Goal: Task Accomplishment & Management: Manage account settings

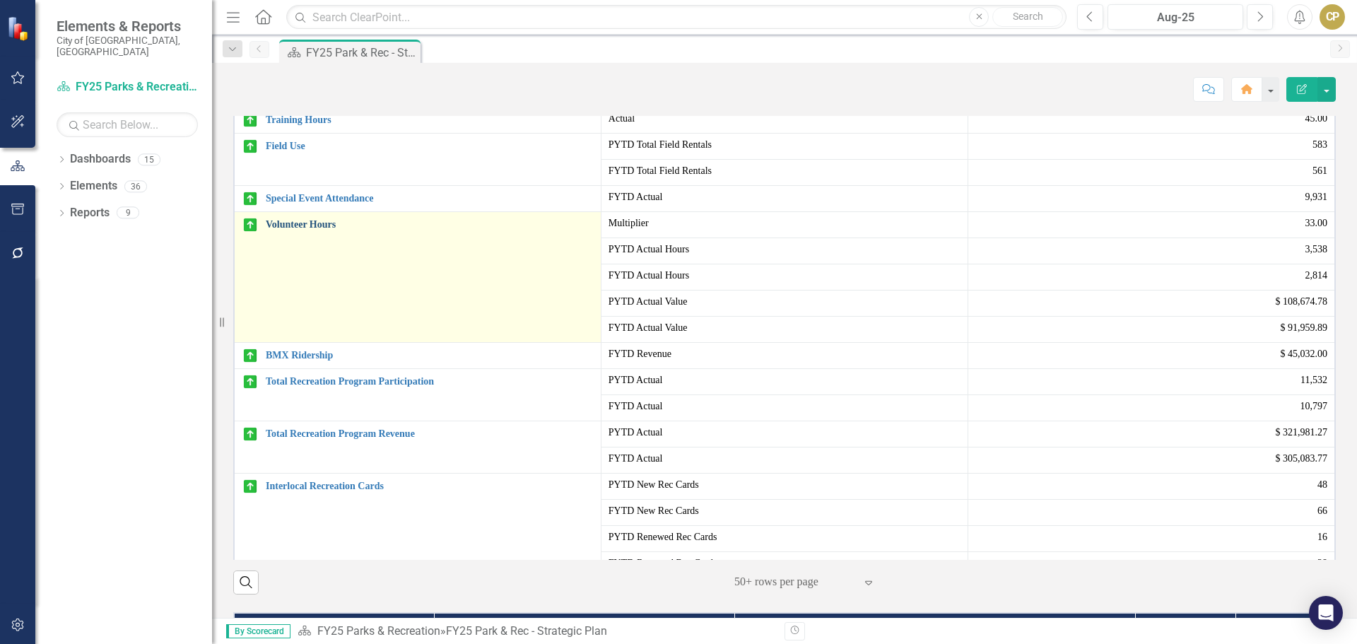
scroll to position [71, 0]
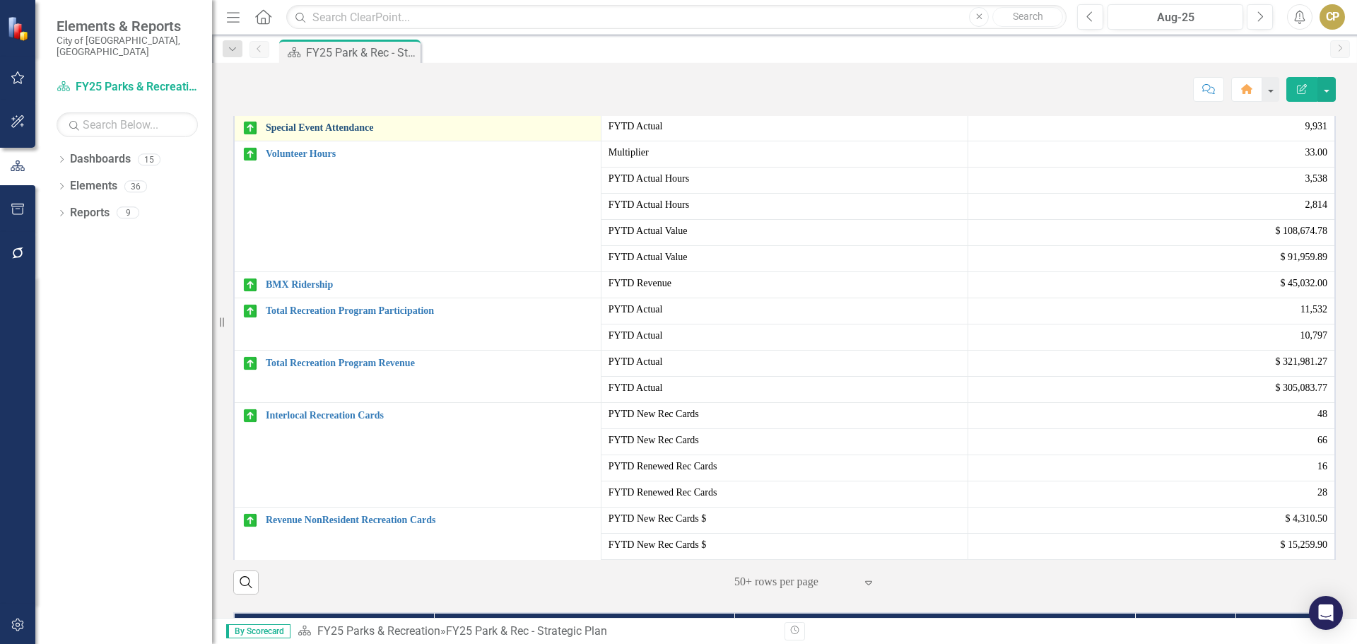
click at [352, 133] on link "Special Event Attendance" at bounding box center [430, 127] width 328 height 11
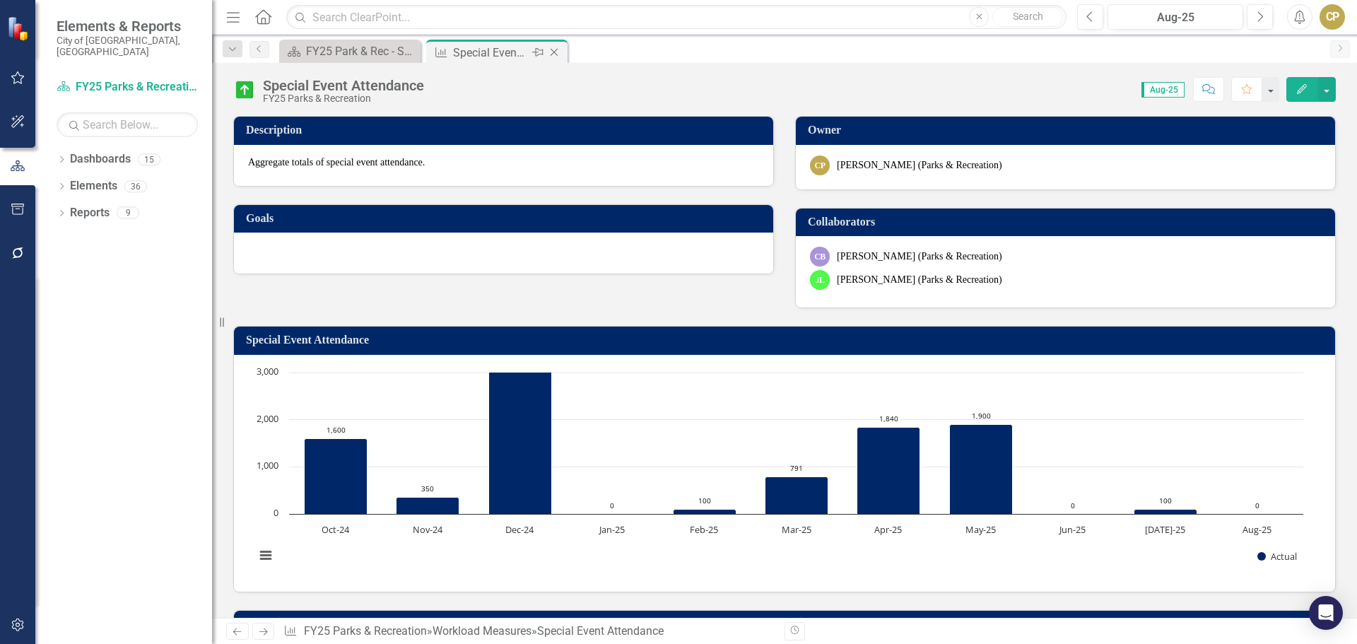
click at [556, 53] on icon "Close" at bounding box center [554, 52] width 14 height 11
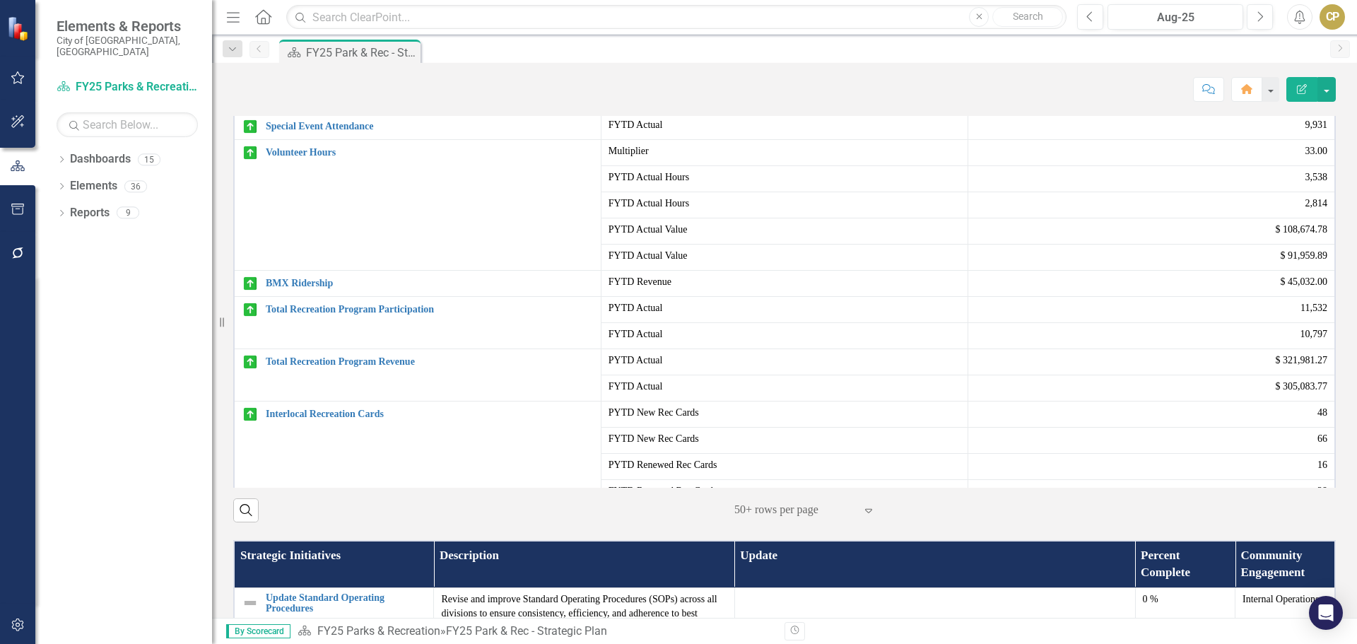
scroll to position [707, 0]
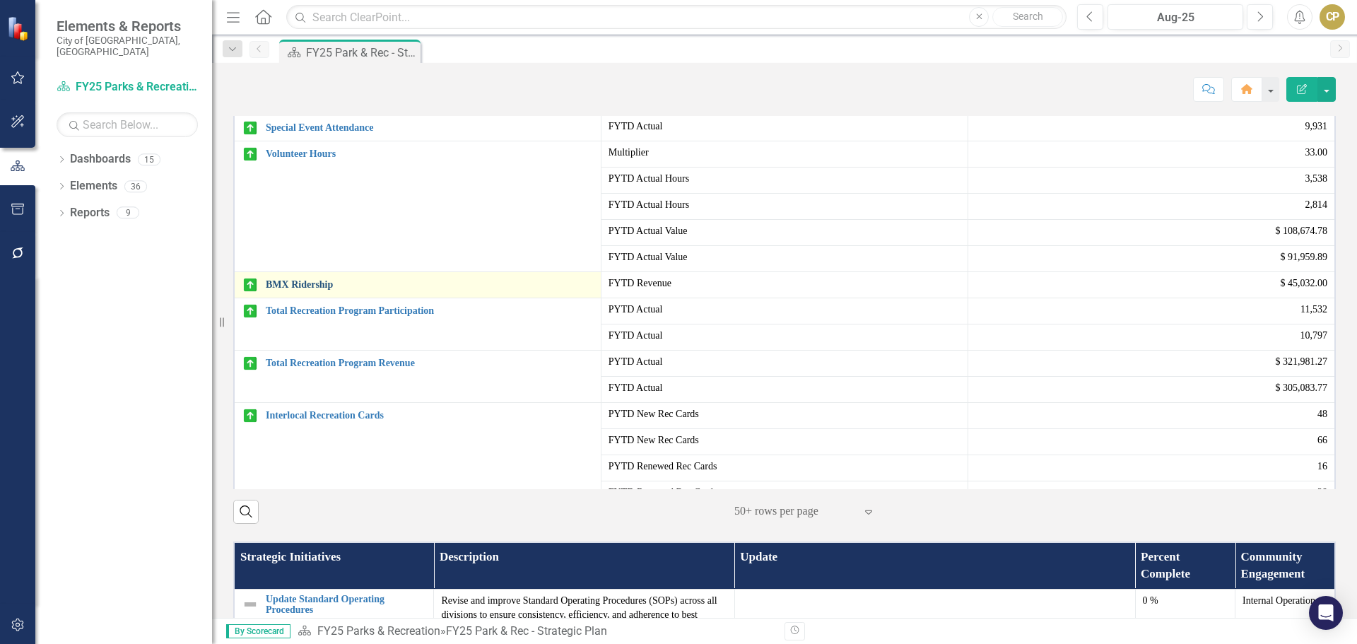
click at [317, 290] on link "BMX Ridership" at bounding box center [430, 284] width 328 height 11
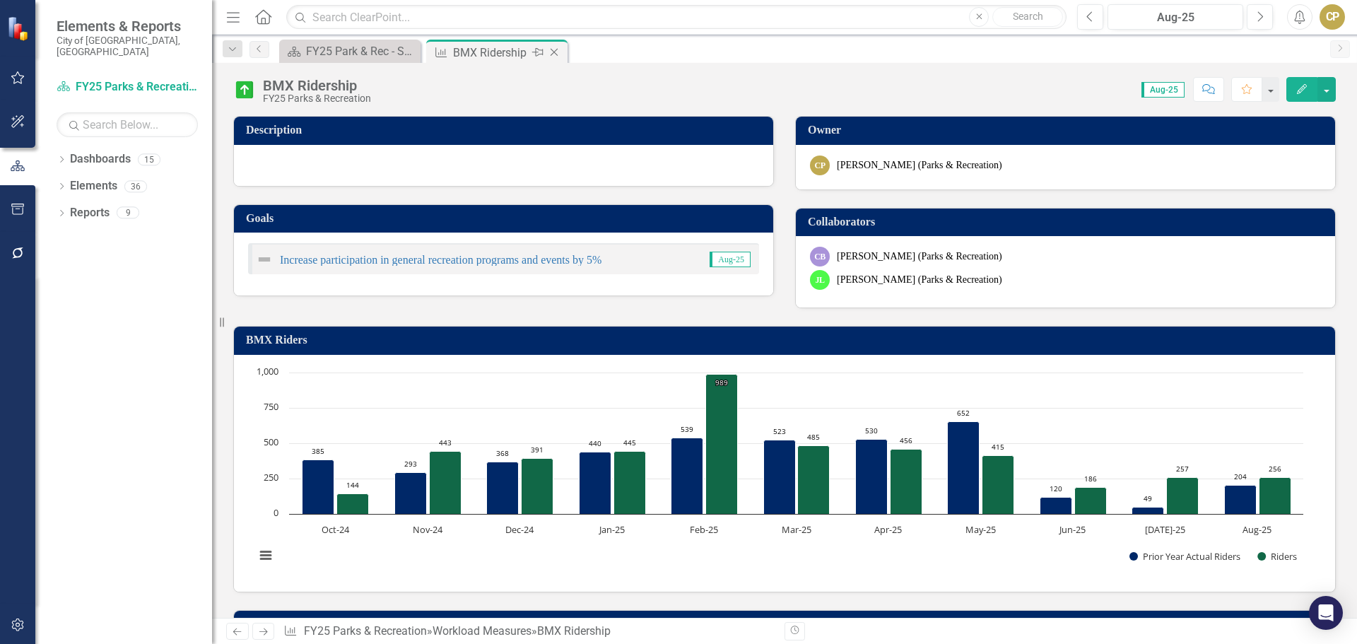
click at [558, 53] on icon "Close" at bounding box center [554, 52] width 14 height 11
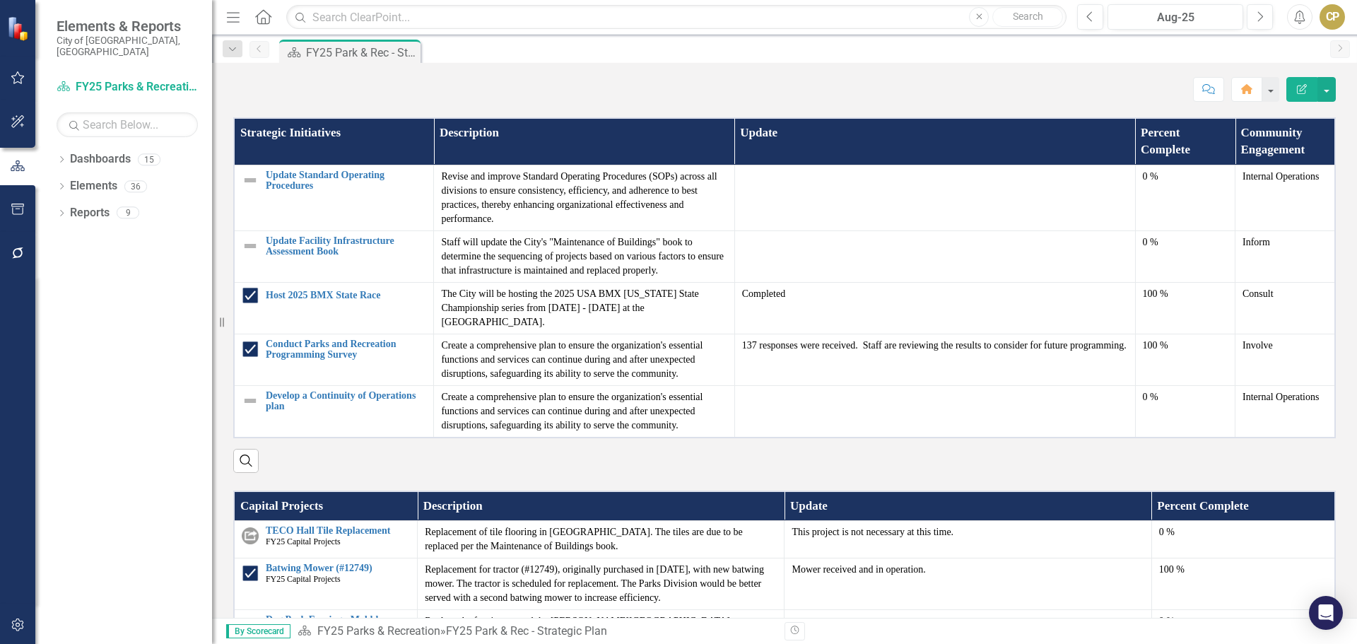
scroll to position [1201, 0]
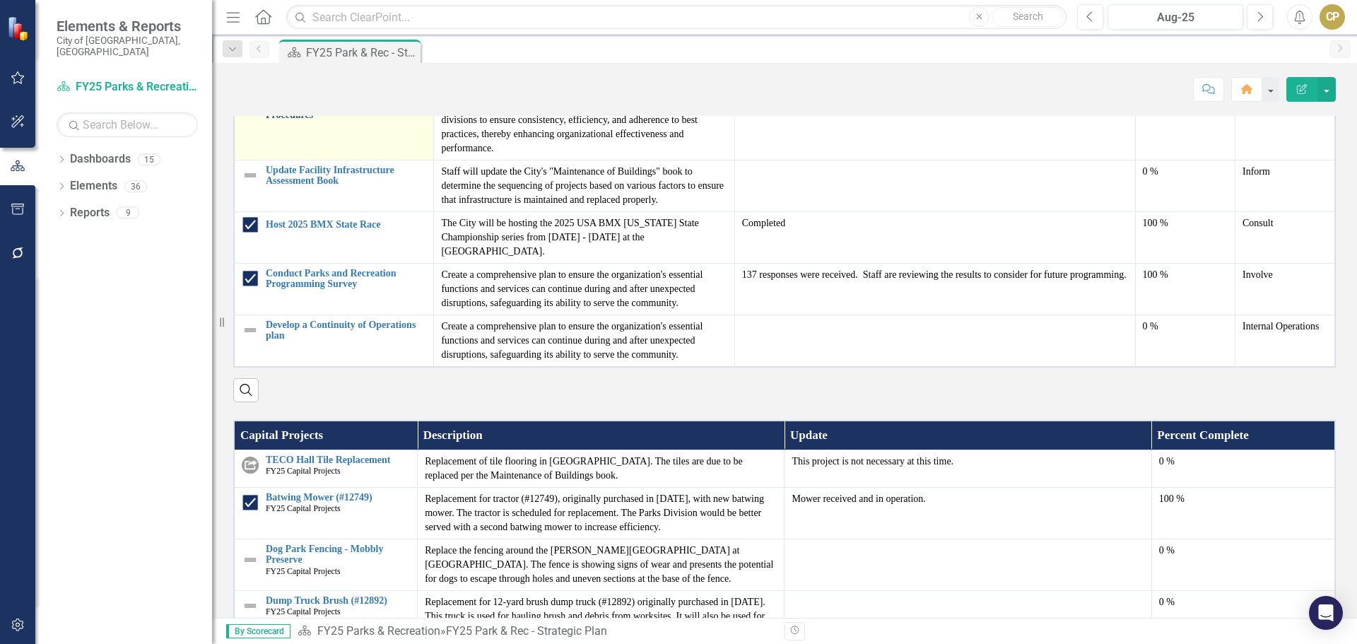
click at [305, 121] on link "Update Standard Operating Procedures" at bounding box center [346, 110] width 160 height 22
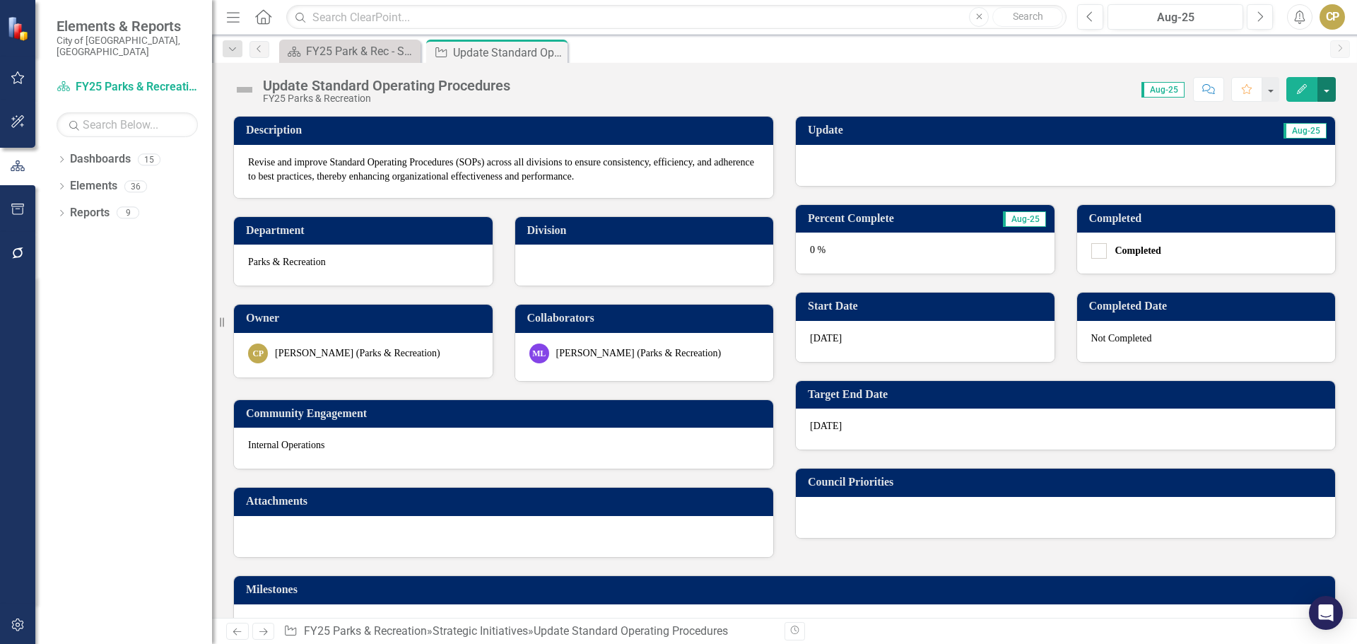
click at [1321, 90] on button "button" at bounding box center [1326, 89] width 18 height 25
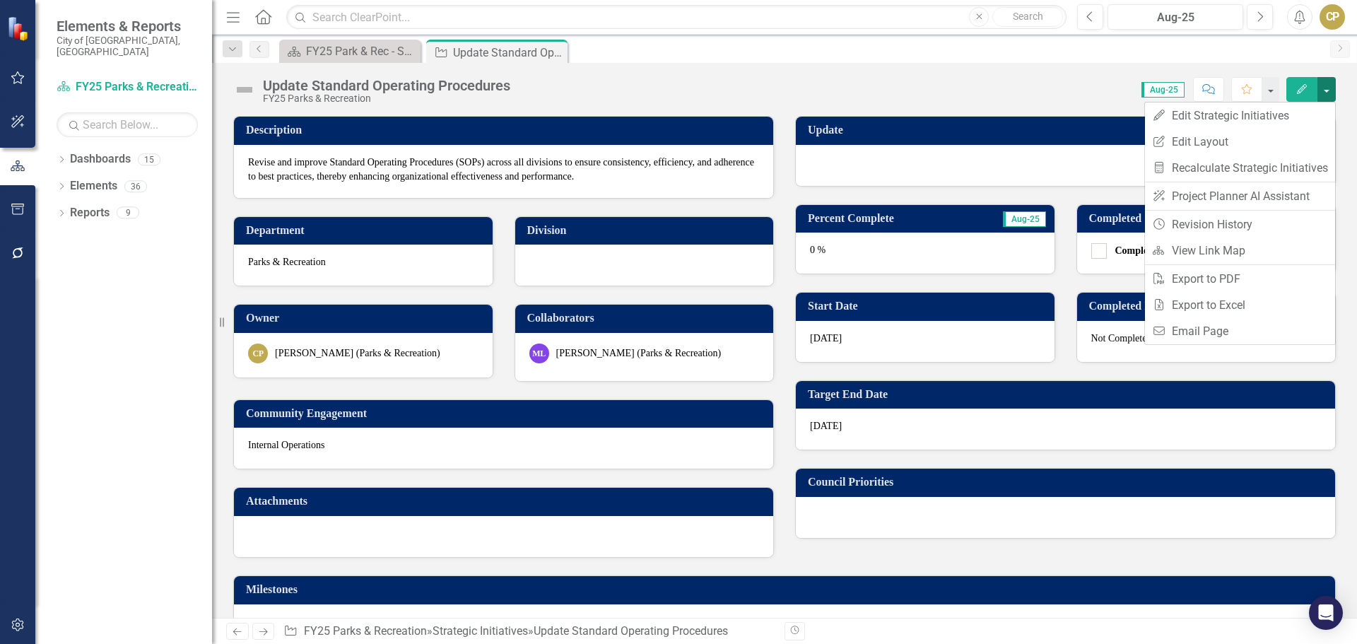
click at [1327, 86] on button "button" at bounding box center [1326, 89] width 18 height 25
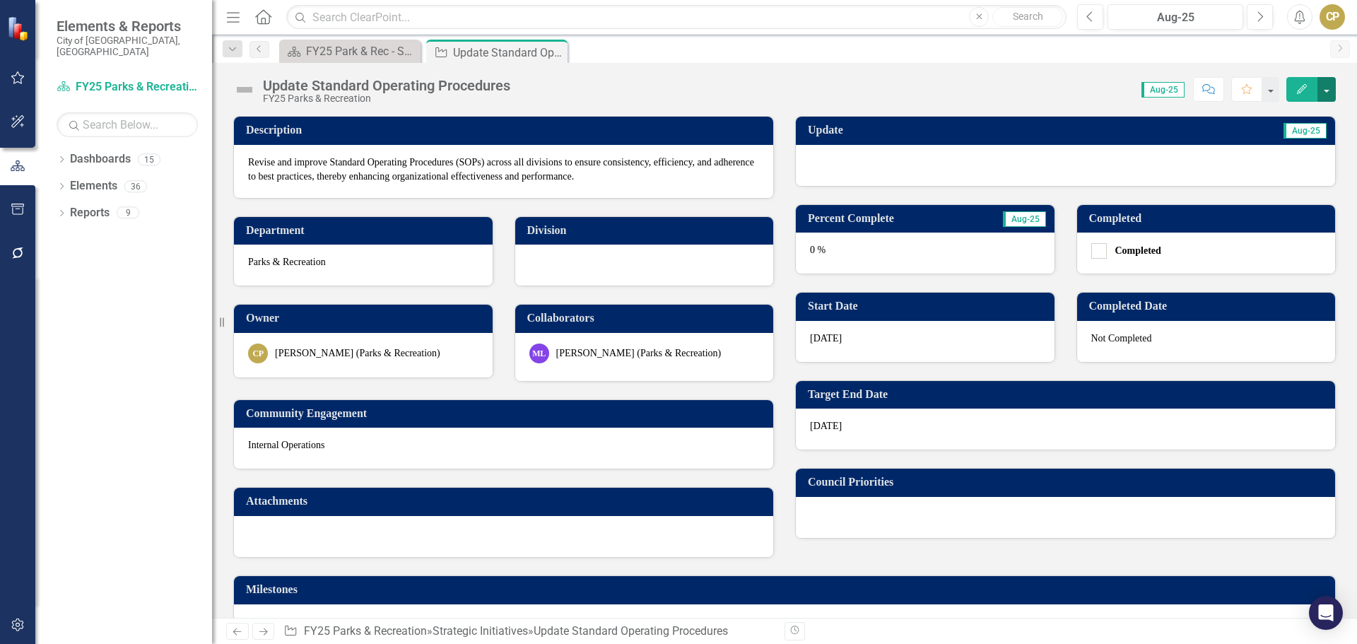
click at [1327, 86] on button "button" at bounding box center [1326, 89] width 18 height 25
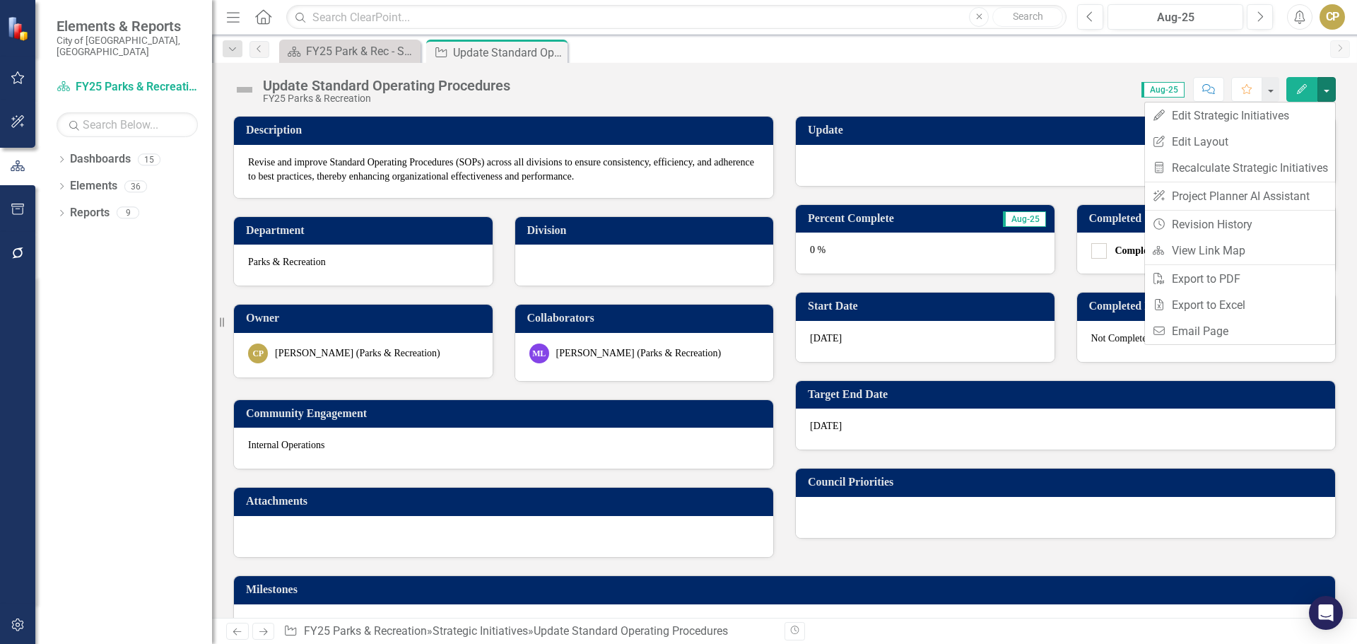
click at [1089, 73] on div "Update Standard Operating Procedures FY25 Parks & Recreation Score: 0.00 Aug-25…" at bounding box center [784, 84] width 1145 height 42
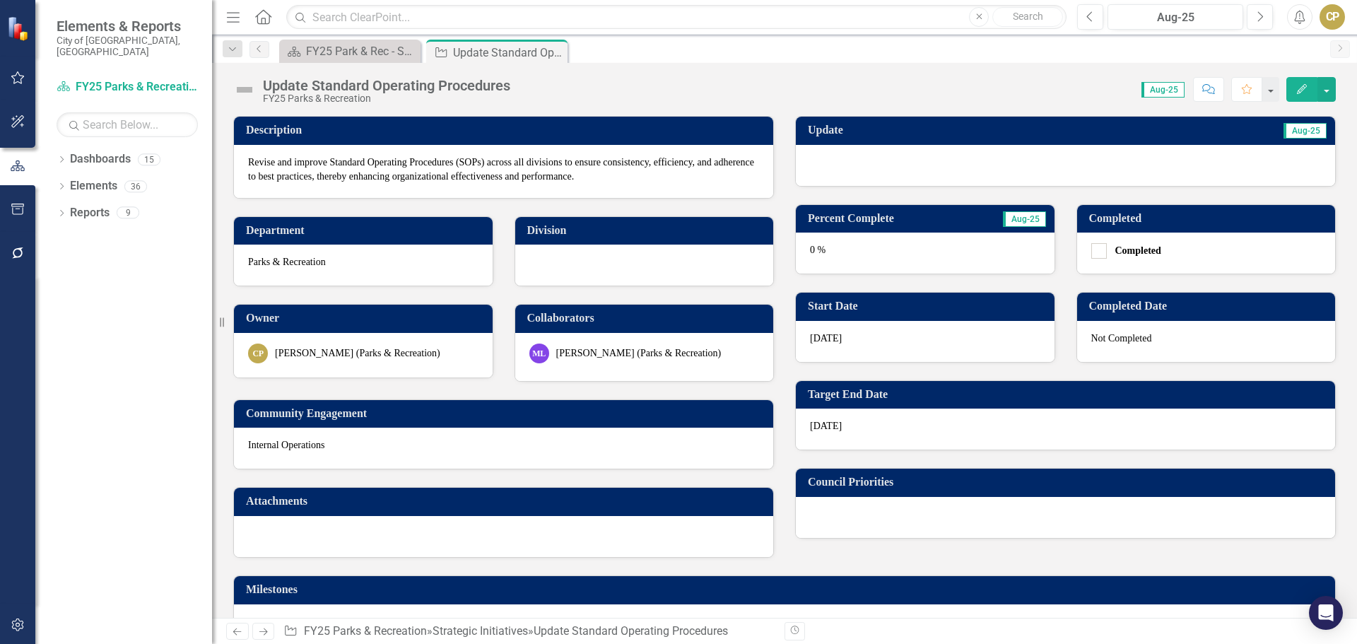
click at [1303, 84] on icon "Edit" at bounding box center [1301, 89] width 13 height 10
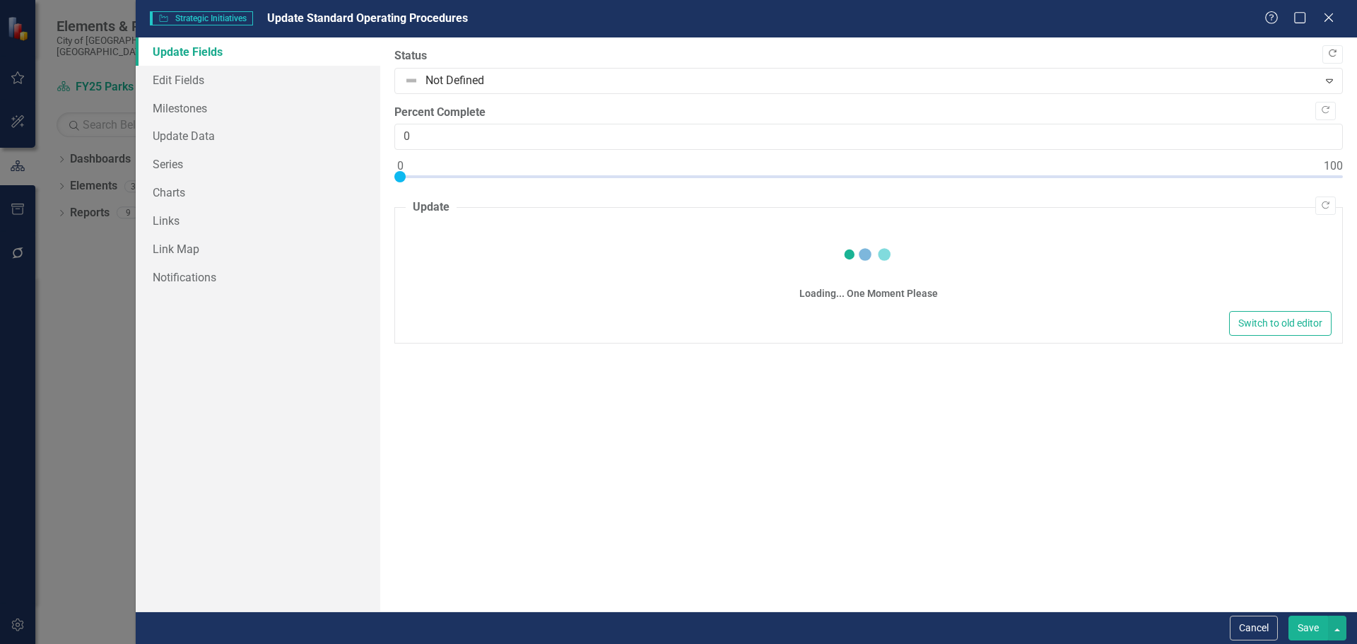
click at [1330, 51] on icon "Copy Forward" at bounding box center [1332, 53] width 11 height 8
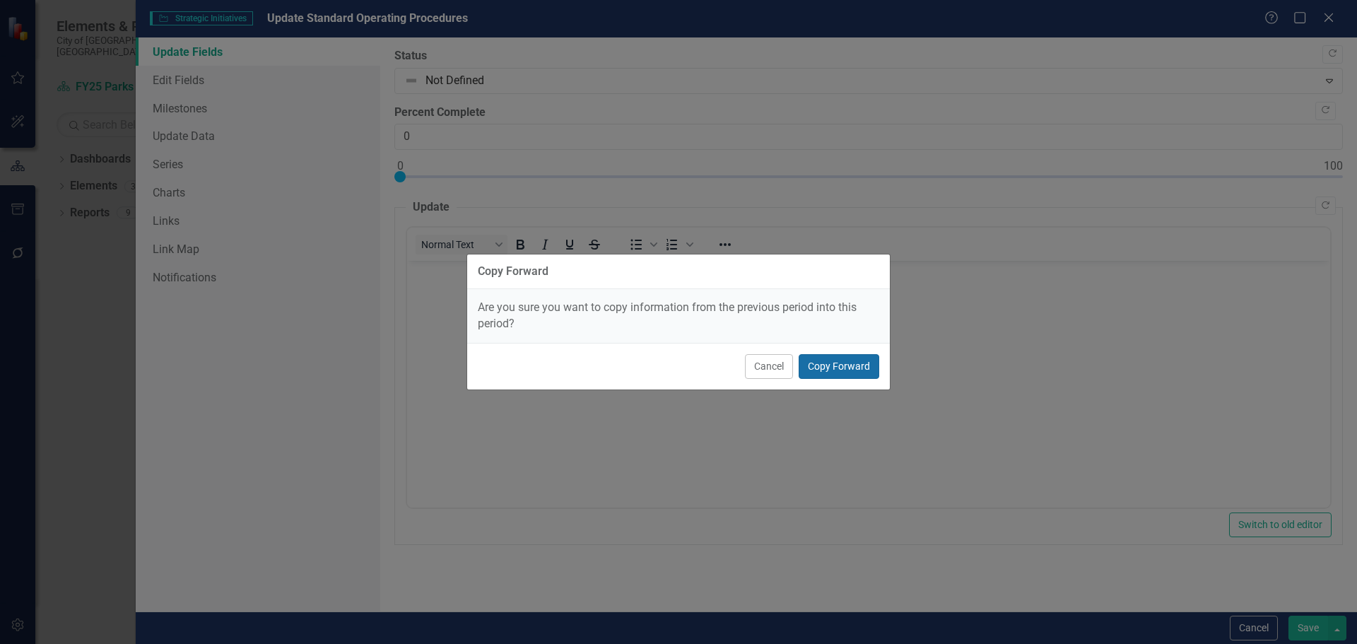
click at [813, 367] on button "Copy Forward" at bounding box center [839, 366] width 81 height 25
type input "75"
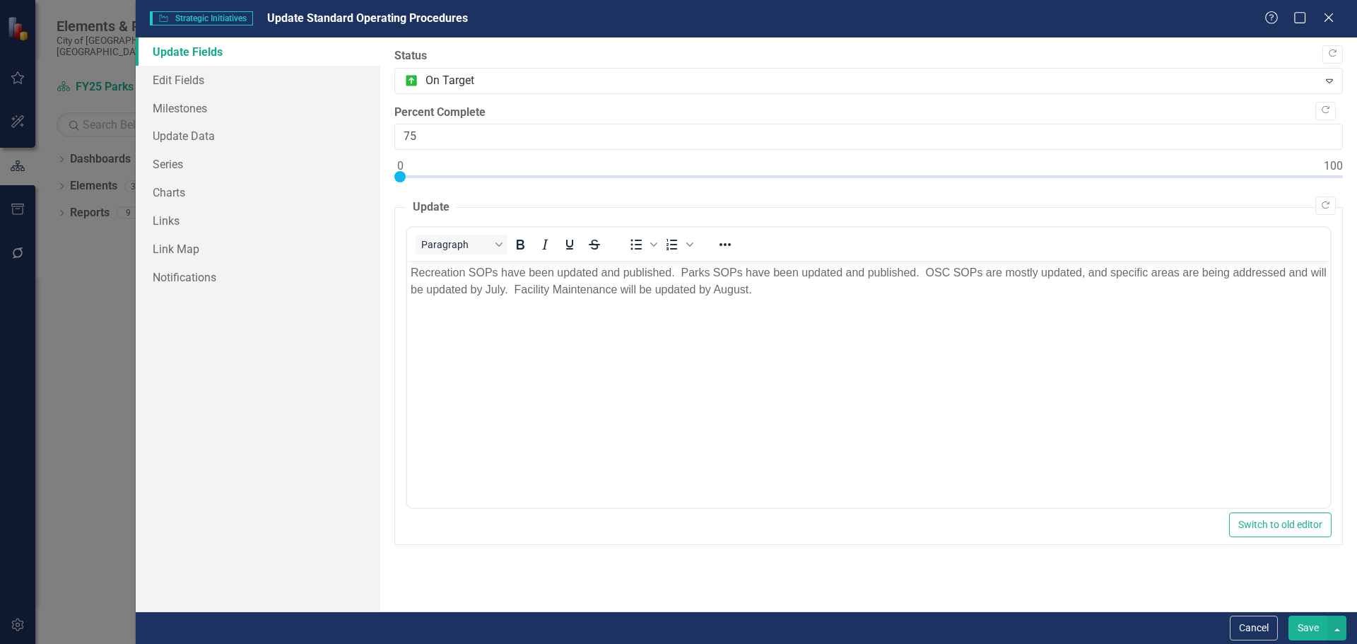
click at [502, 288] on p "Recreation SOPs have been updated and published. Parks SOPs have been updated a…" at bounding box center [868, 281] width 916 height 34
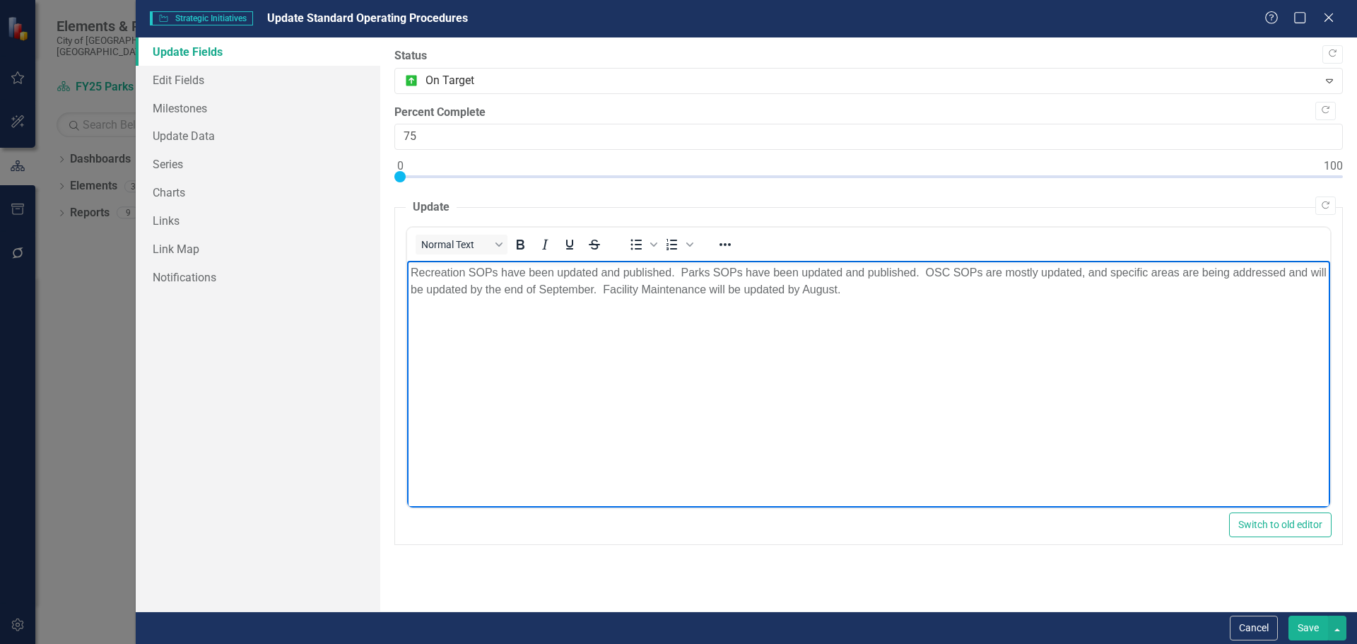
click at [850, 293] on p "Recreation SOPs have been updated and published. Parks SOPs have been updated a…" at bounding box center [868, 281] width 916 height 34
click at [1303, 628] on button "Save" at bounding box center [1308, 628] width 40 height 25
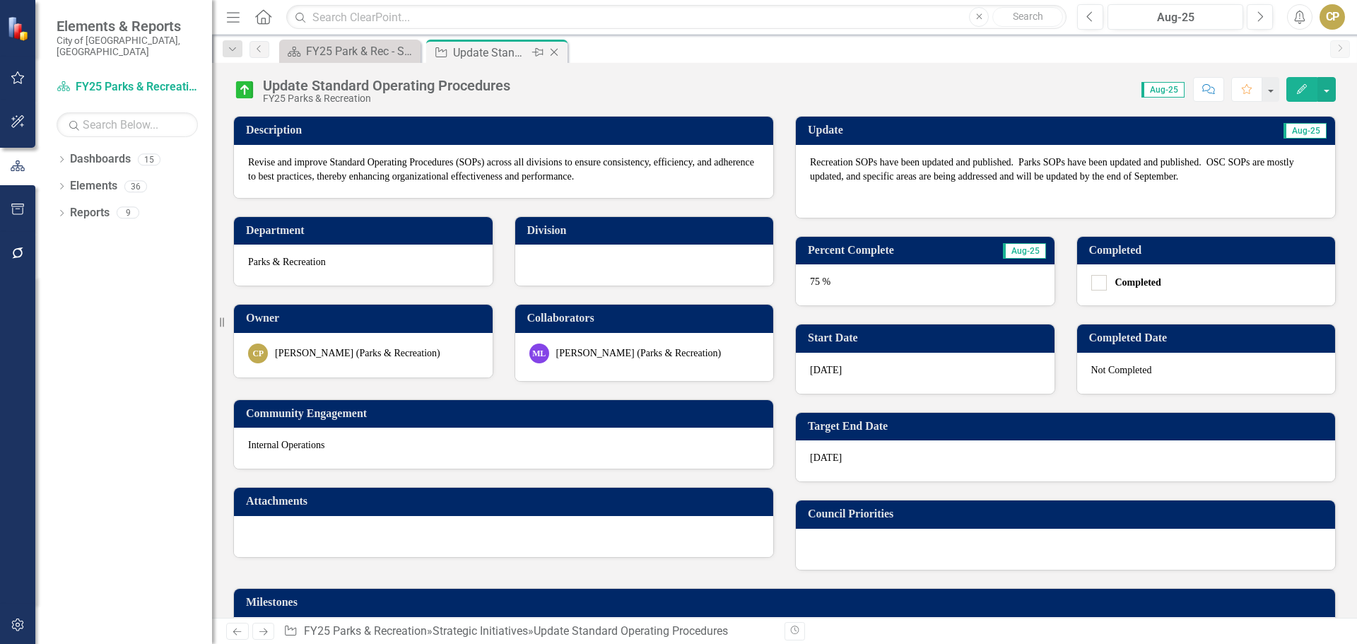
click at [558, 55] on icon "Close" at bounding box center [554, 52] width 14 height 11
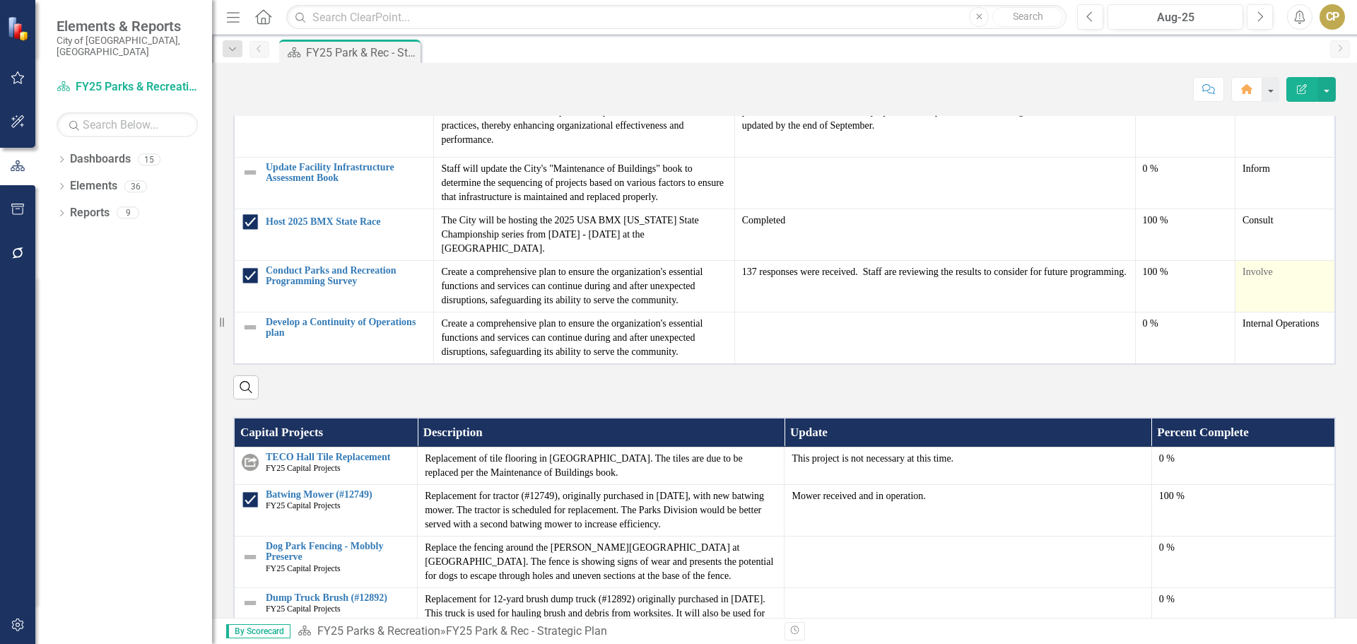
scroll to position [1201, 0]
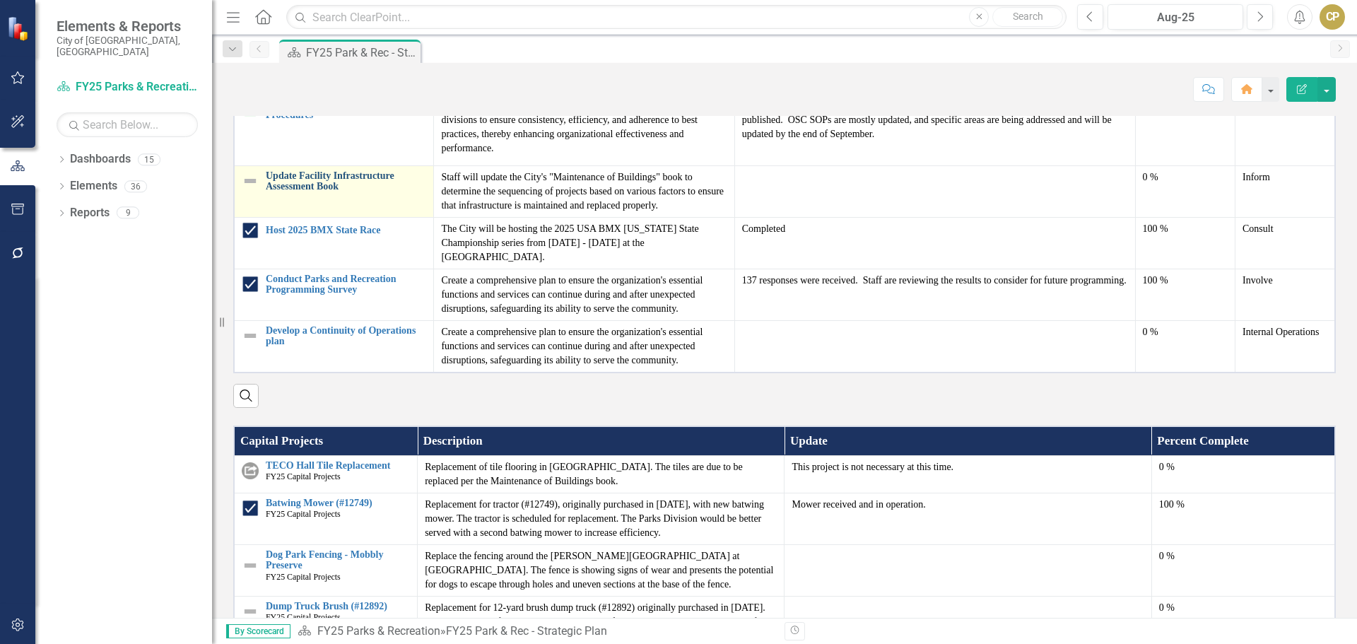
click at [320, 192] on link "Update Facility Infrastructure Assessment Book" at bounding box center [346, 181] width 160 height 22
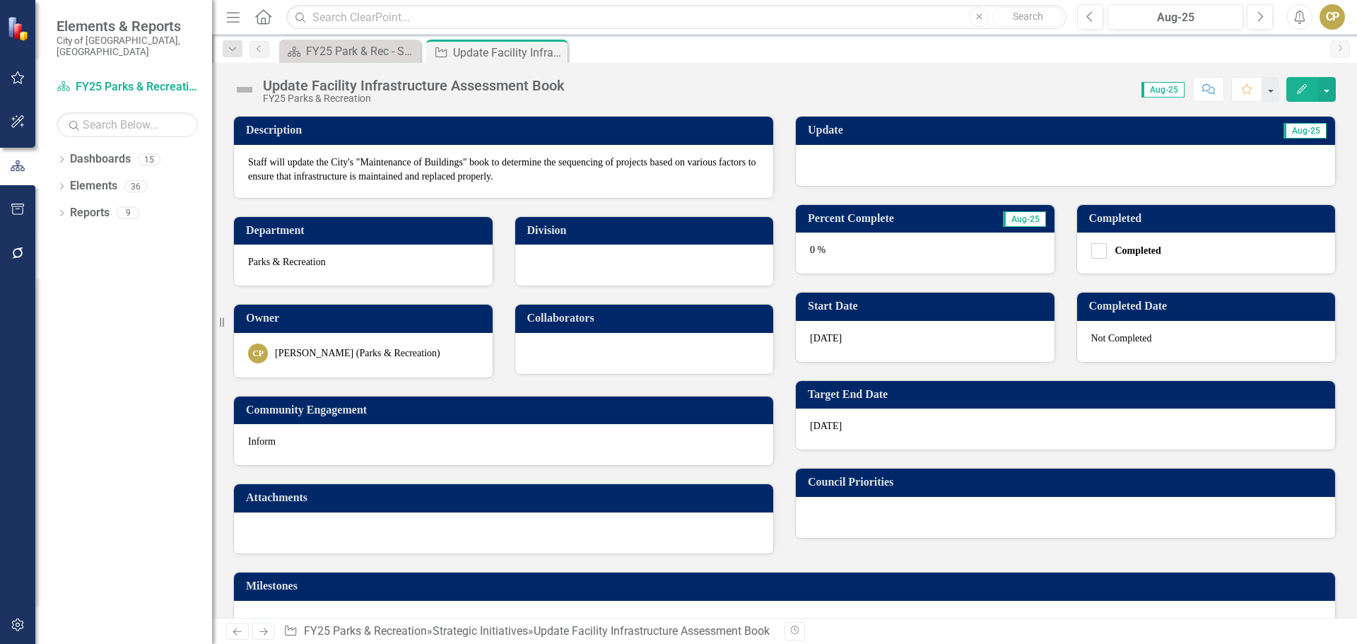
click at [1287, 90] on button "Edit" at bounding box center [1301, 89] width 31 height 25
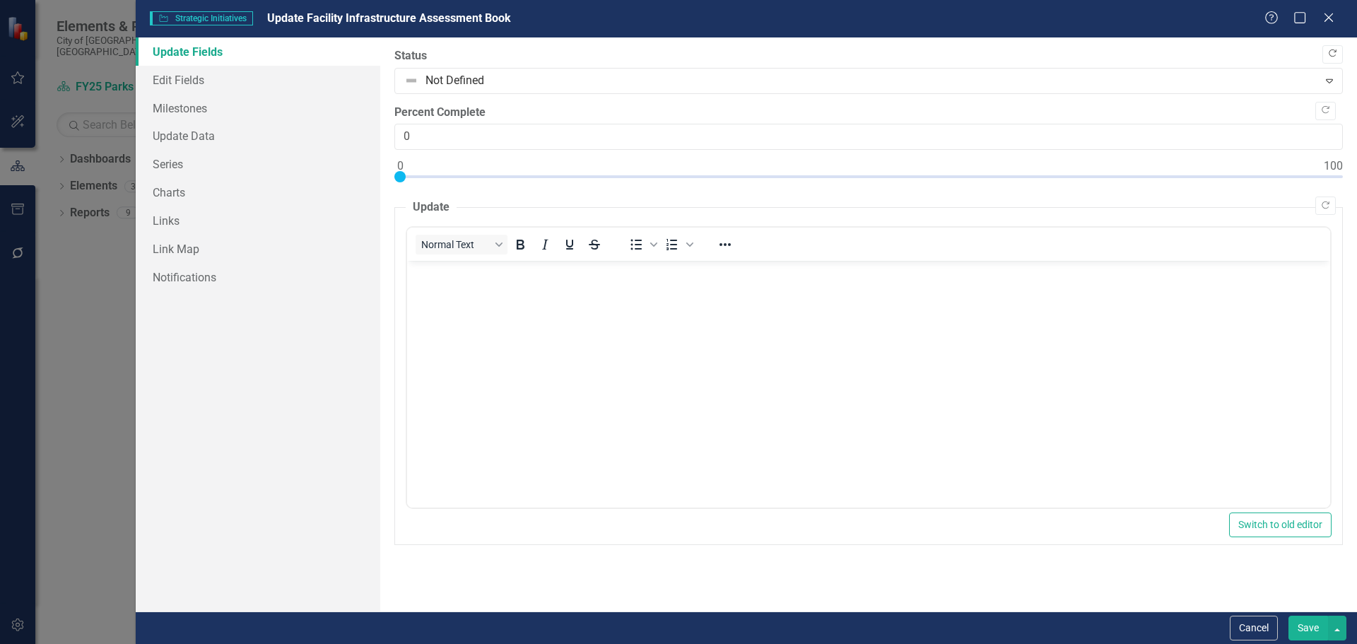
click at [1326, 56] on button "Copy Forward" at bounding box center [1332, 54] width 20 height 18
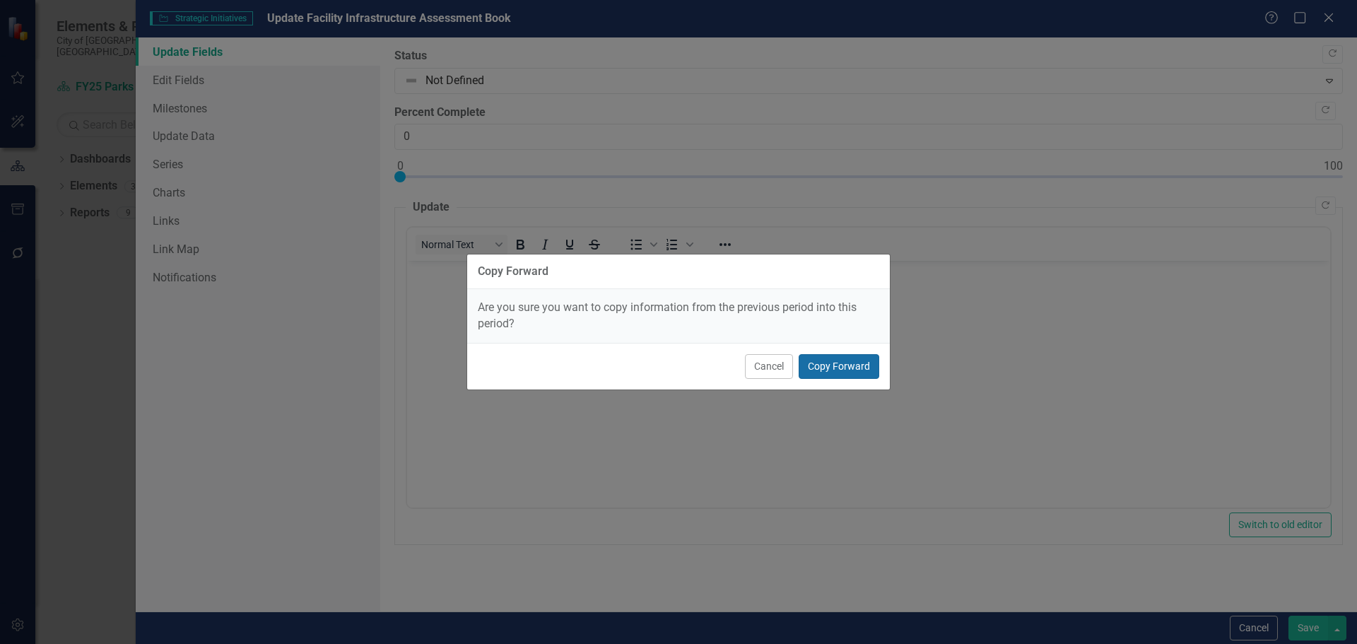
click at [848, 365] on button "Copy Forward" at bounding box center [839, 366] width 81 height 25
type input "45"
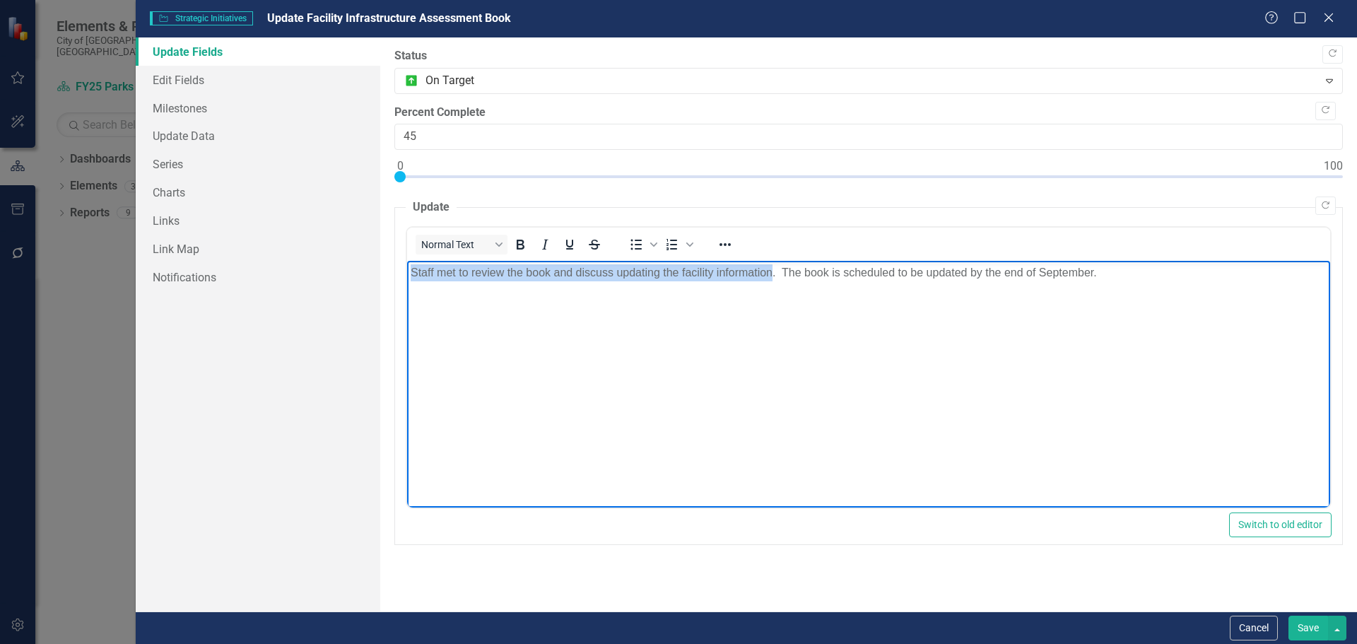
drag, startPoint x: 771, startPoint y: 272, endPoint x: 392, endPoint y: 268, distance: 378.8
click at [406, 268] on html "Staff met to review the book and discuss updating the facility information. The…" at bounding box center [867, 367] width 923 height 212
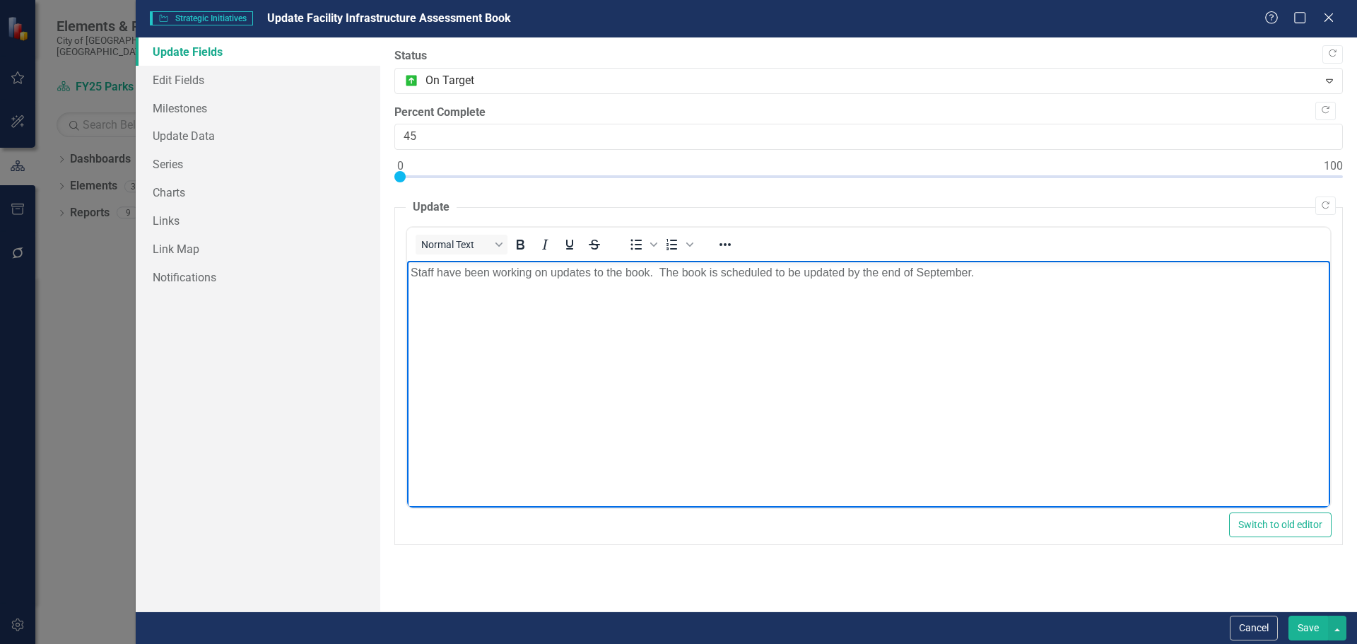
click at [709, 269] on p "Staff have been working on updates to the book. The book is scheduled to be upd…" at bounding box center [868, 272] width 916 height 17
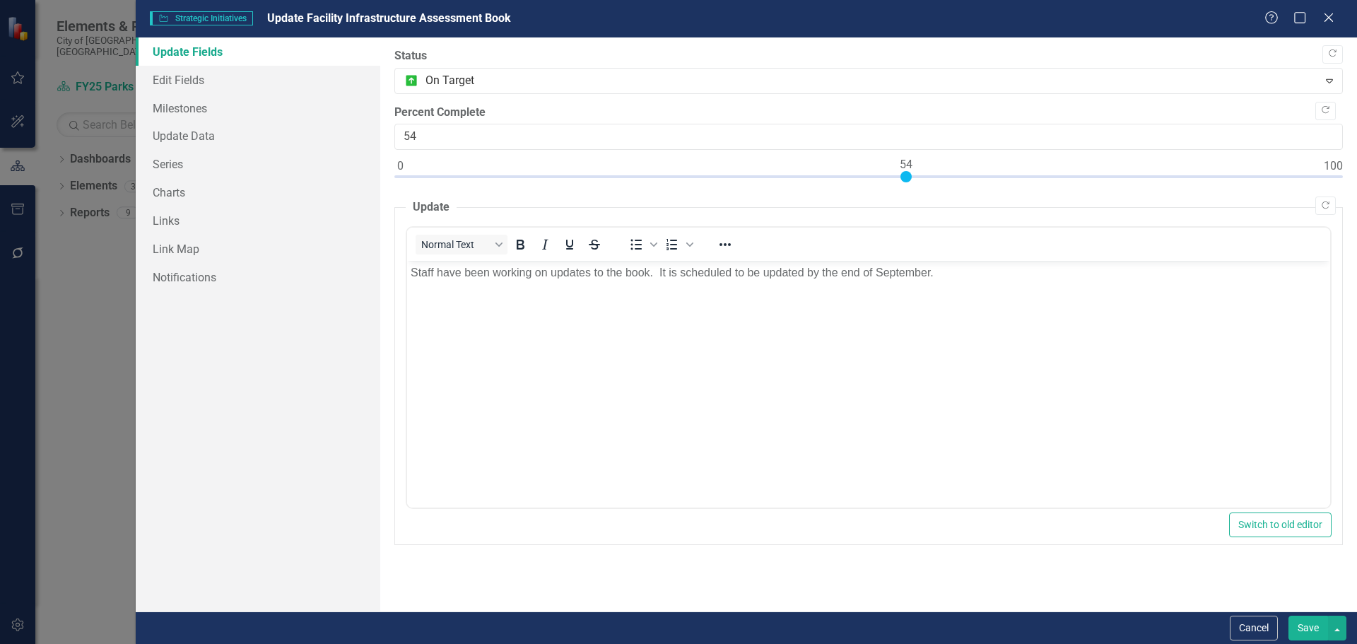
type input "55"
drag, startPoint x: 398, startPoint y: 177, endPoint x: 911, endPoint y: 172, distance: 513.1
click at [911, 172] on div at bounding box center [914, 176] width 11 height 11
click at [1310, 628] on button "Save" at bounding box center [1308, 628] width 40 height 25
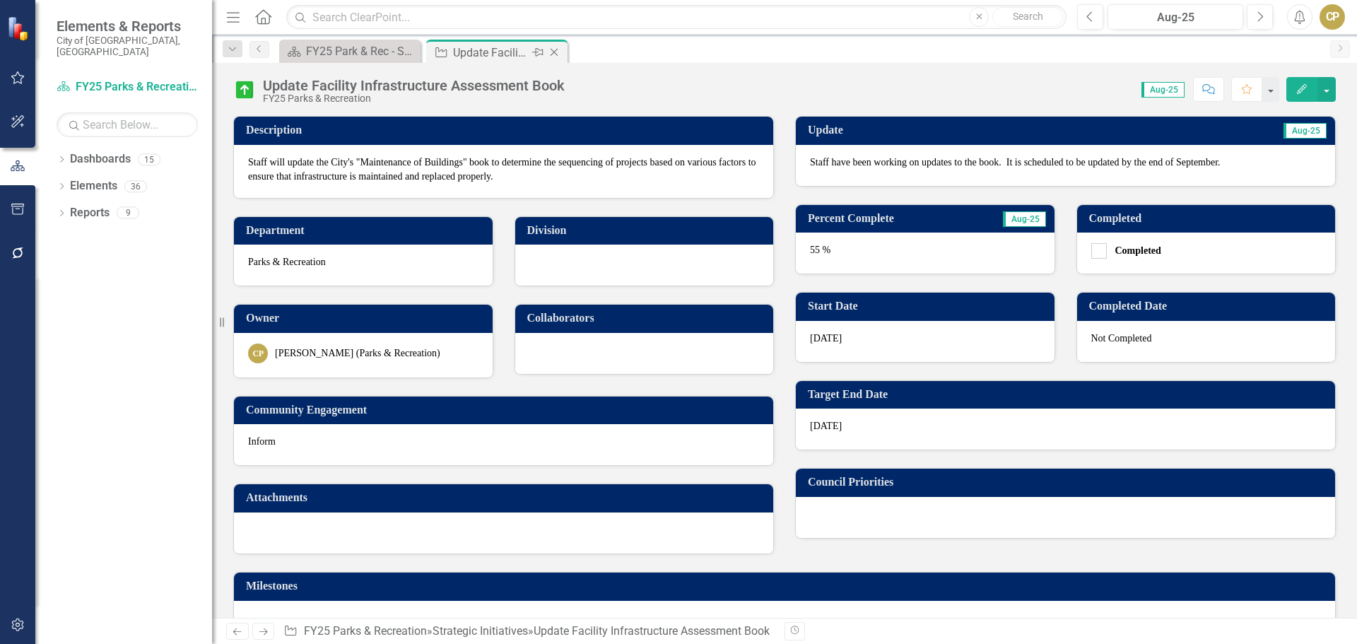
click at [553, 52] on icon "Close" at bounding box center [554, 52] width 14 height 11
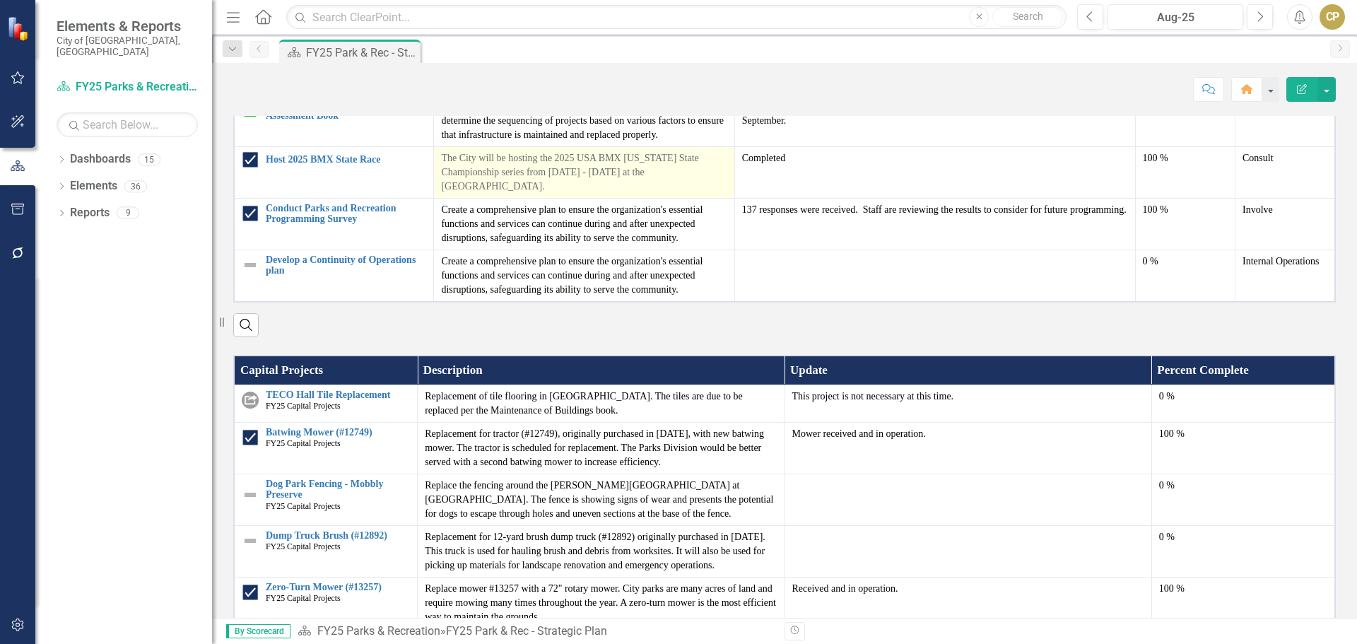
scroll to position [1343, 0]
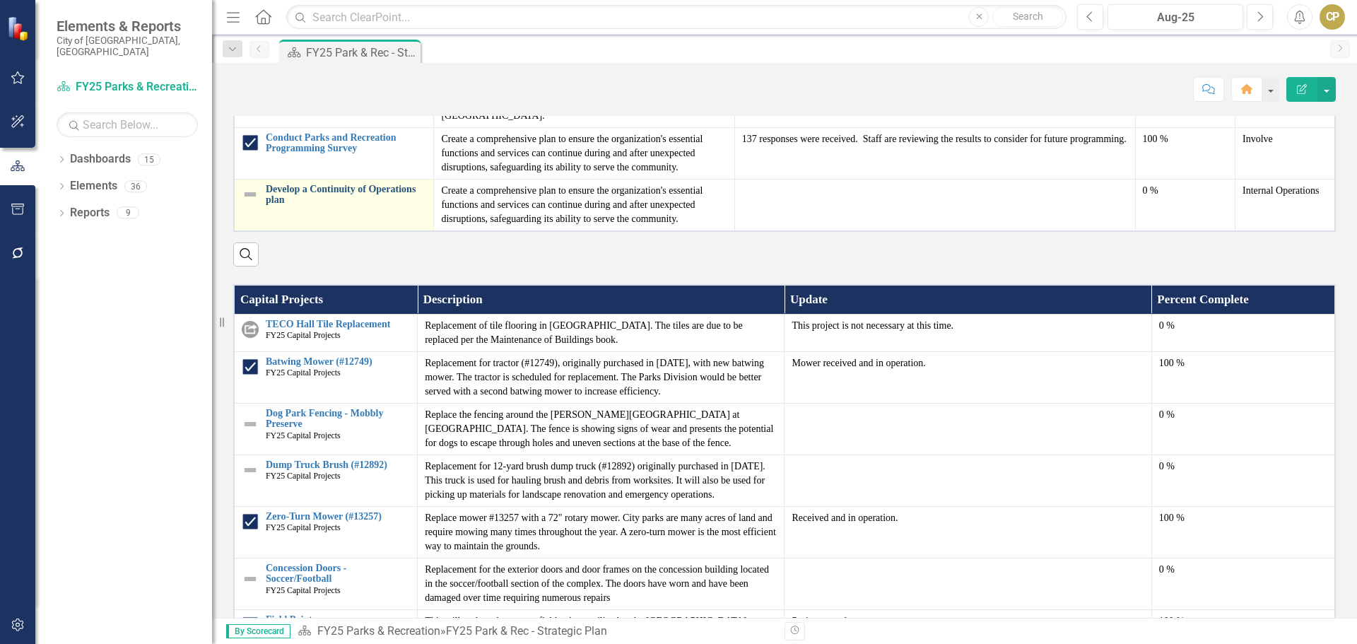
click at [343, 206] on link "Develop a Continuity of Operations plan" at bounding box center [346, 195] width 160 height 22
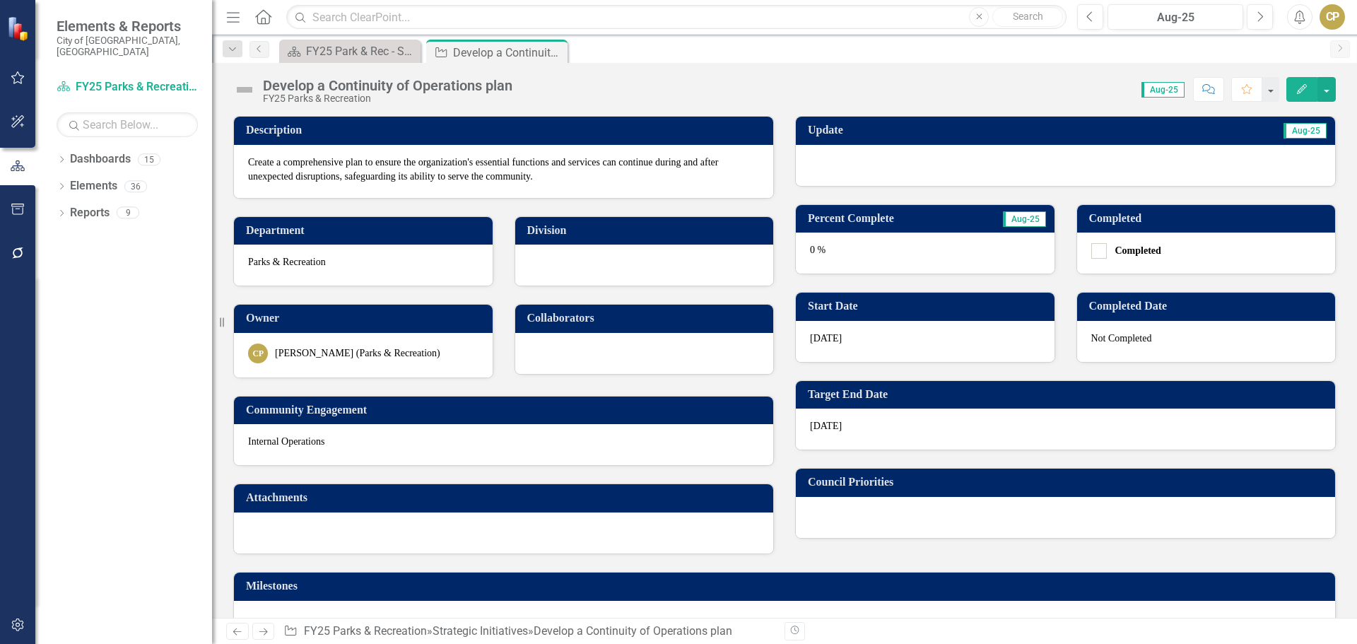
click at [1302, 86] on icon "Edit" at bounding box center [1301, 89] width 13 height 10
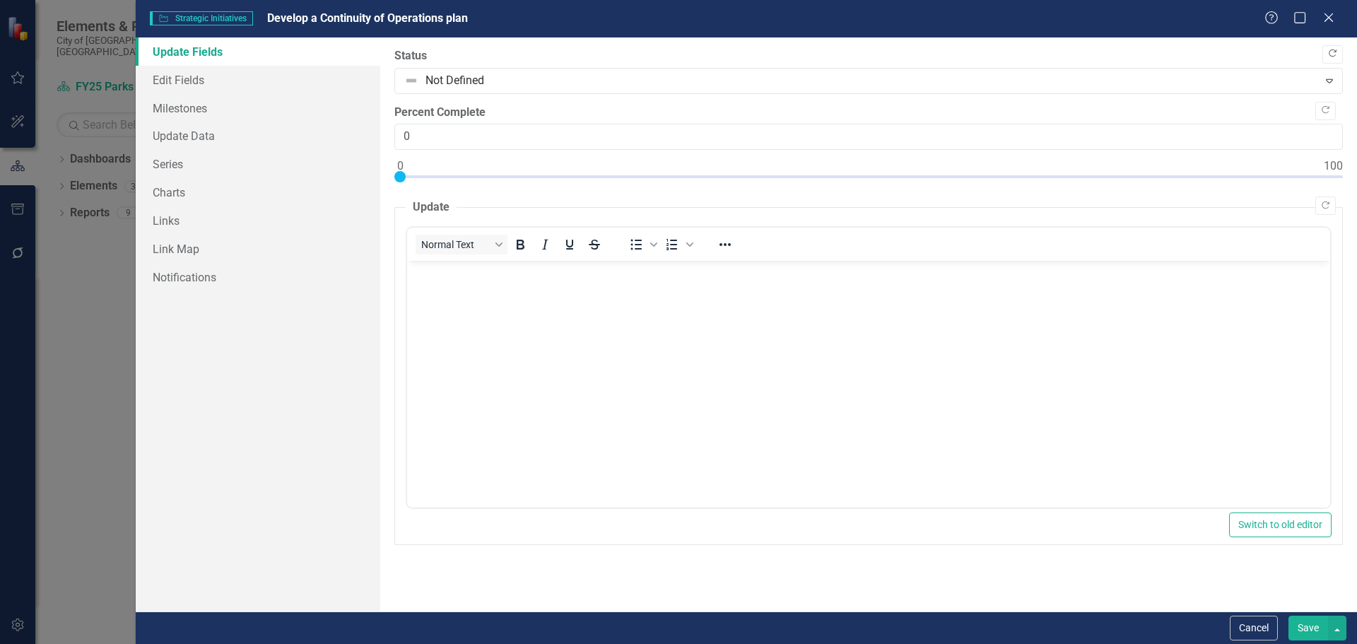
click at [1333, 54] on icon "Copy Forward" at bounding box center [1332, 53] width 11 height 8
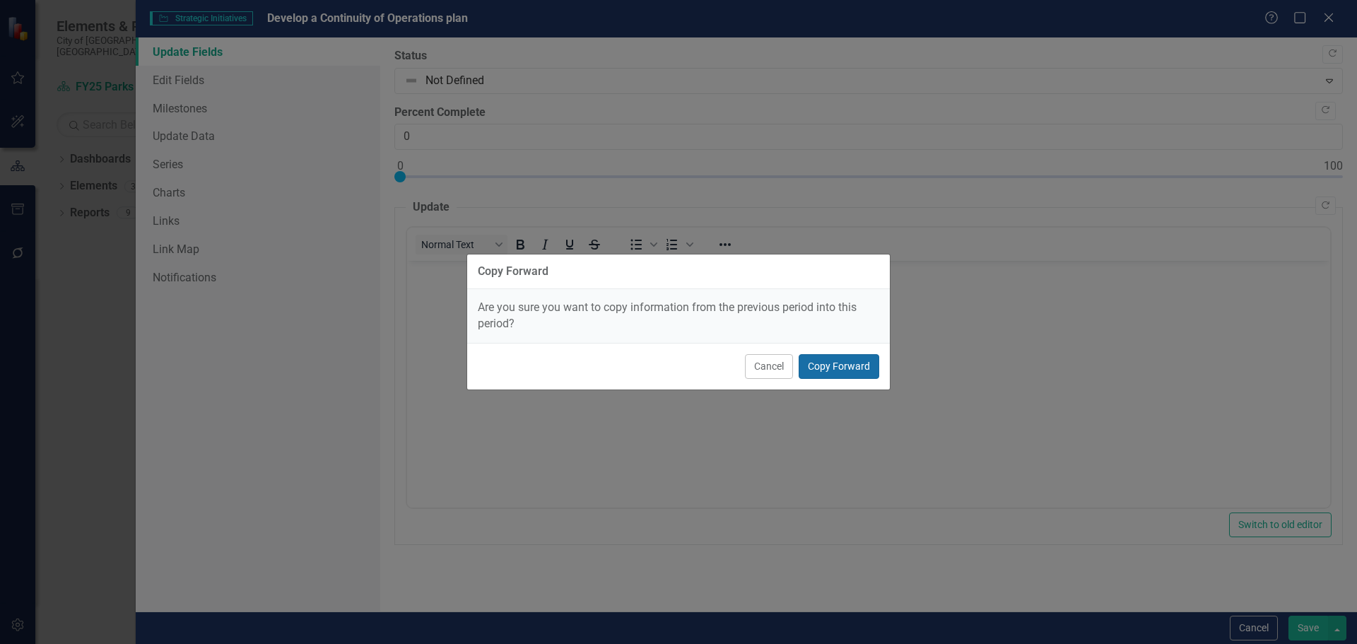
click at [830, 365] on button "Copy Forward" at bounding box center [839, 366] width 81 height 25
type input "50"
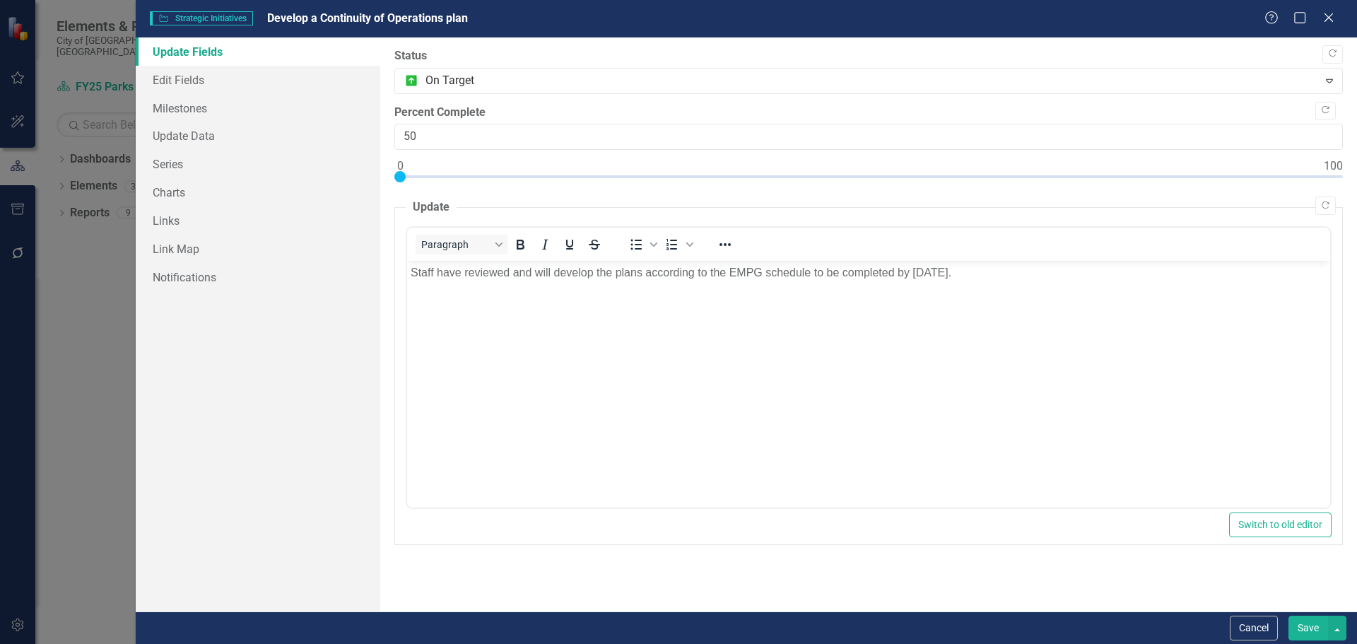
click at [464, 271] on p "Staff have reviewed and will develop the plans according to the EMPG schedule t…" at bounding box center [868, 272] width 916 height 17
type input "60"
drag, startPoint x: 401, startPoint y: 176, endPoint x: 960, endPoint y: 183, distance: 559.0
click at [960, 183] on div at bounding box center [868, 180] width 948 height 18
click at [1302, 629] on button "Save" at bounding box center [1308, 628] width 40 height 25
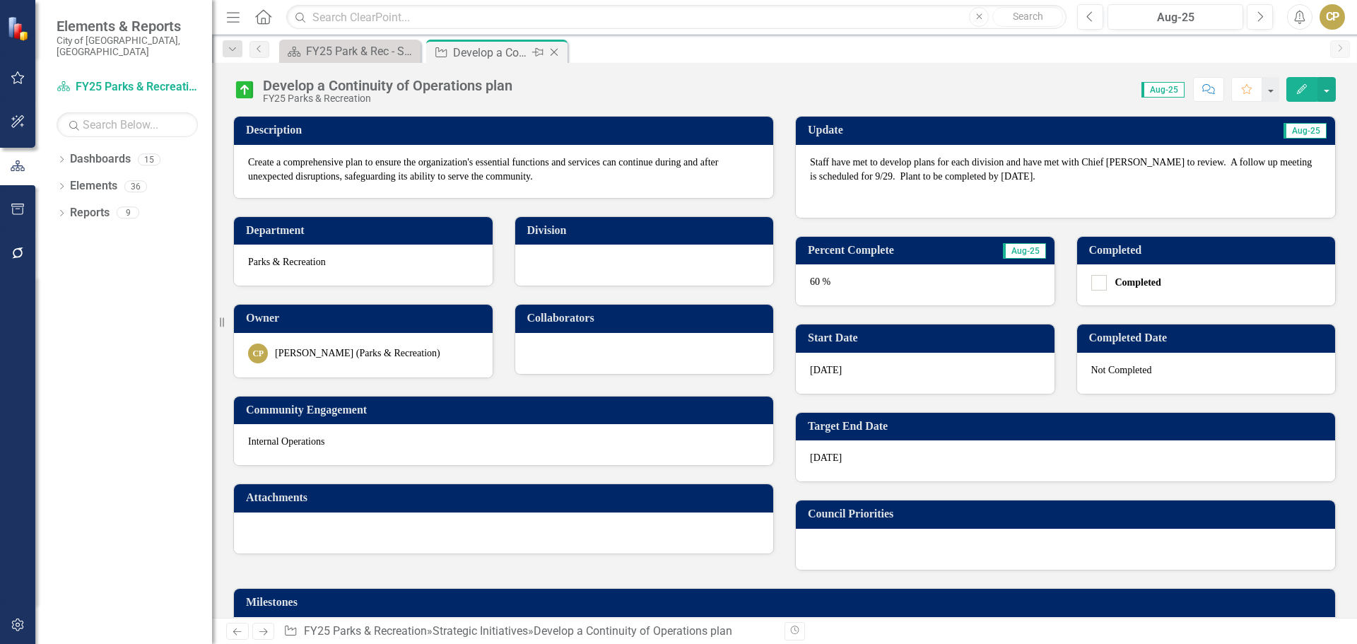
click at [555, 54] on icon at bounding box center [554, 53] width 8 height 8
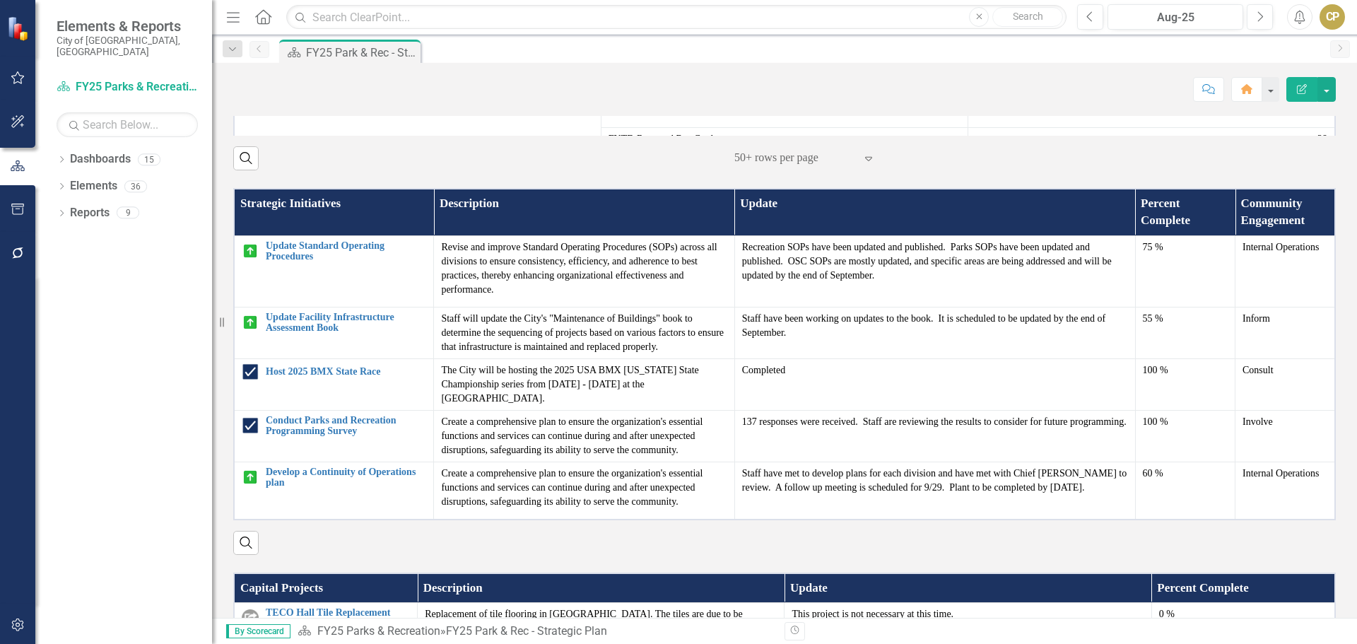
scroll to position [1555, 0]
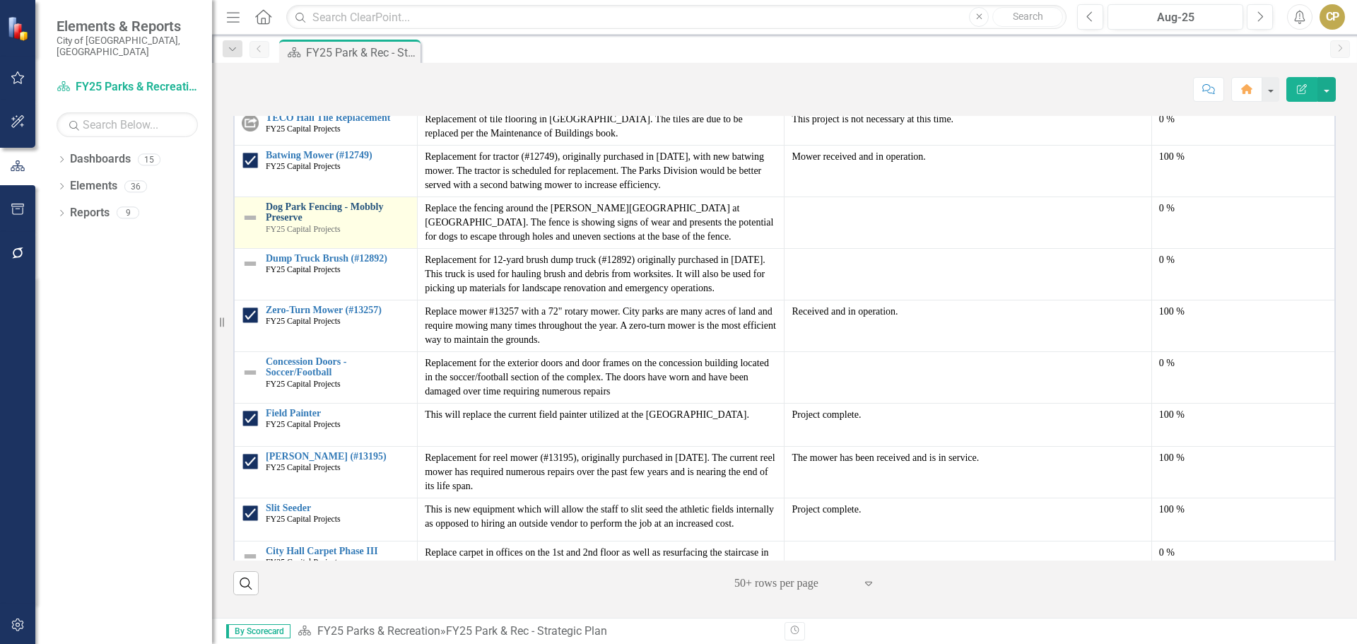
click at [298, 223] on link "Dog Park Fencing - Mobbly Preserve" at bounding box center [338, 212] width 144 height 22
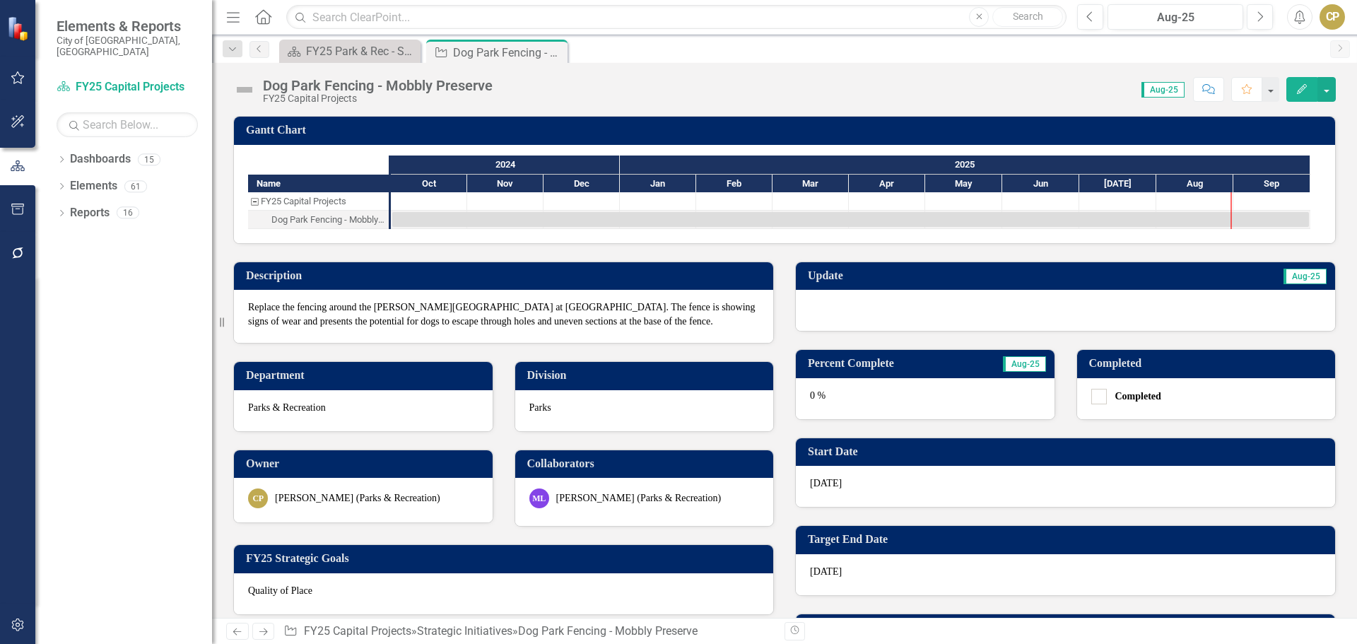
click at [1299, 93] on icon "Edit" at bounding box center [1301, 89] width 13 height 10
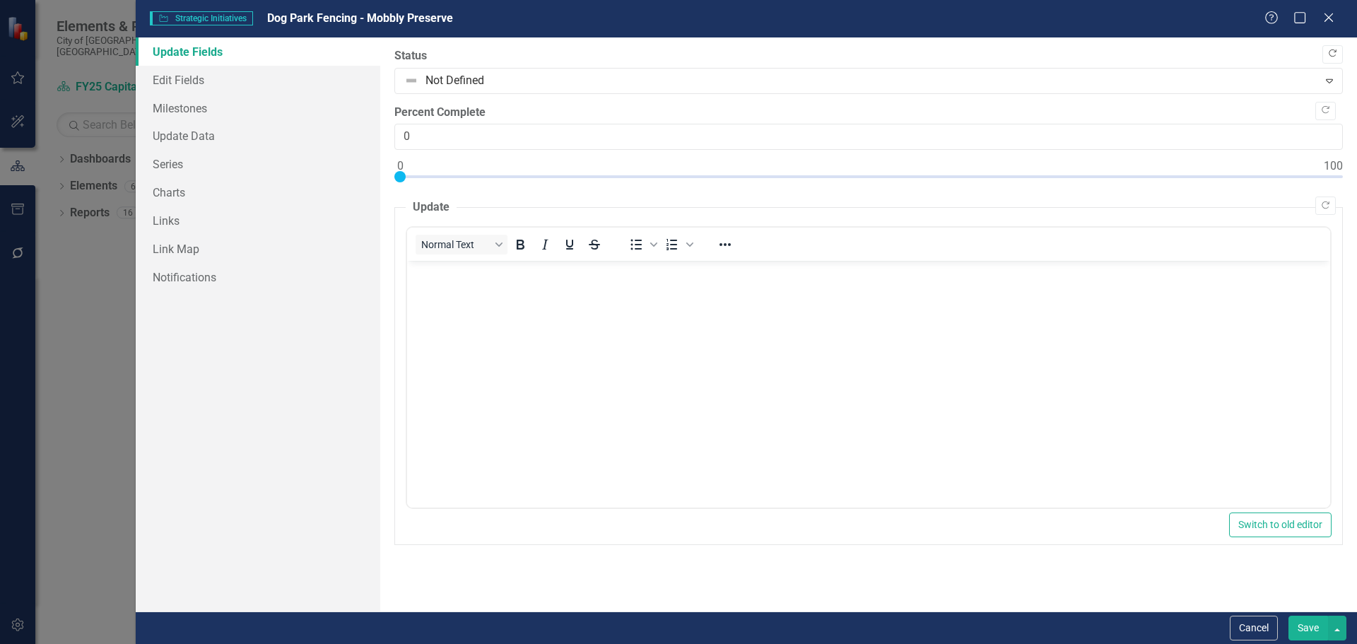
click at [1331, 57] on icon "button" at bounding box center [1333, 53] width 8 height 8
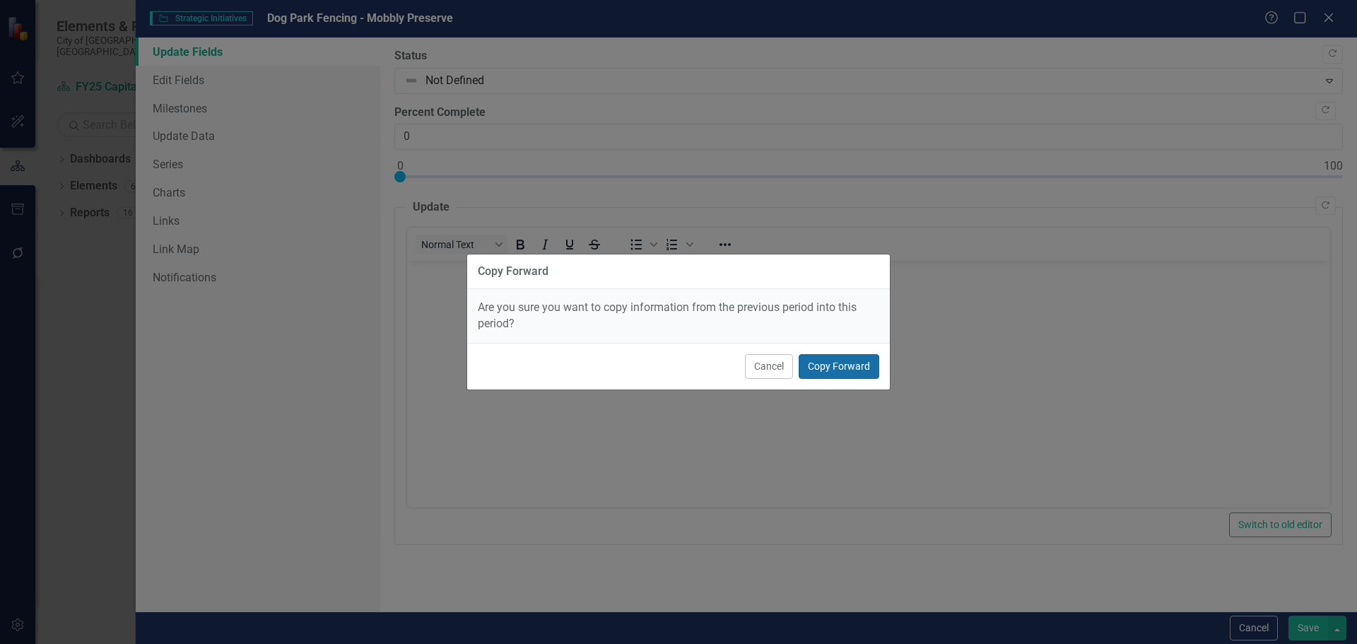
click at [862, 363] on button "Copy Forward" at bounding box center [839, 366] width 81 height 25
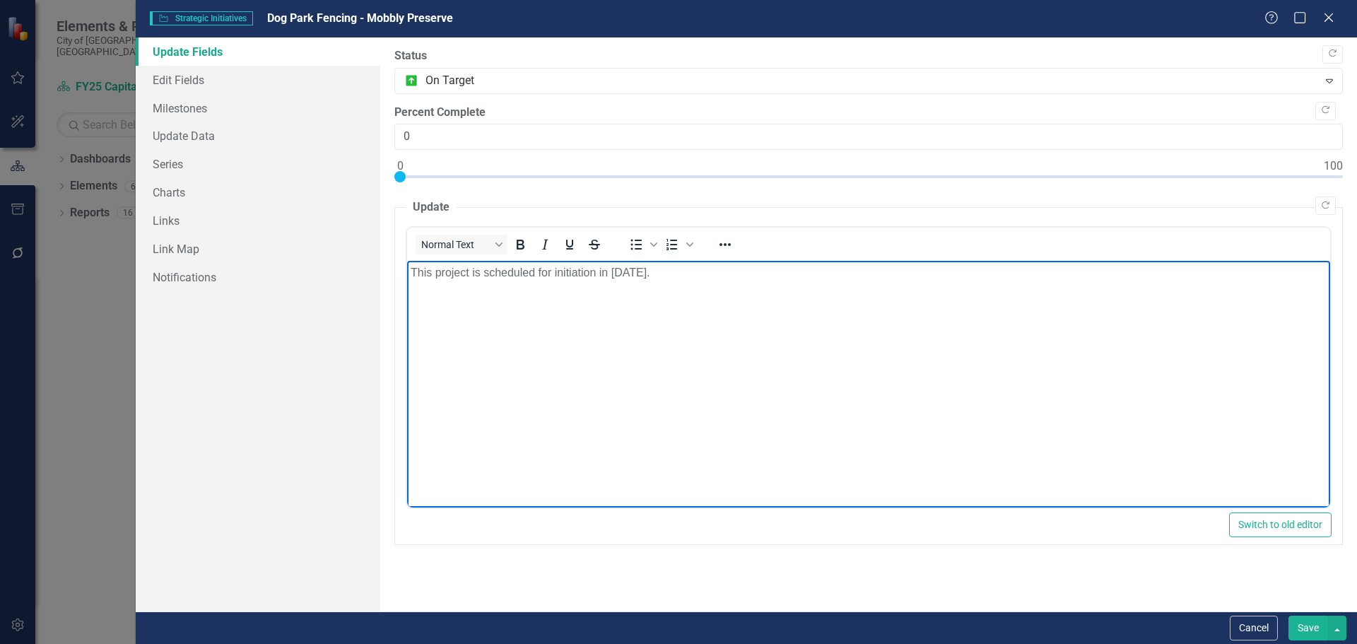
drag, startPoint x: 691, startPoint y: 273, endPoint x: 408, endPoint y: 270, distance: 283.4
click at [411, 271] on p "This project is scheduled for initiation in [DATE]." at bounding box center [868, 272] width 916 height 17
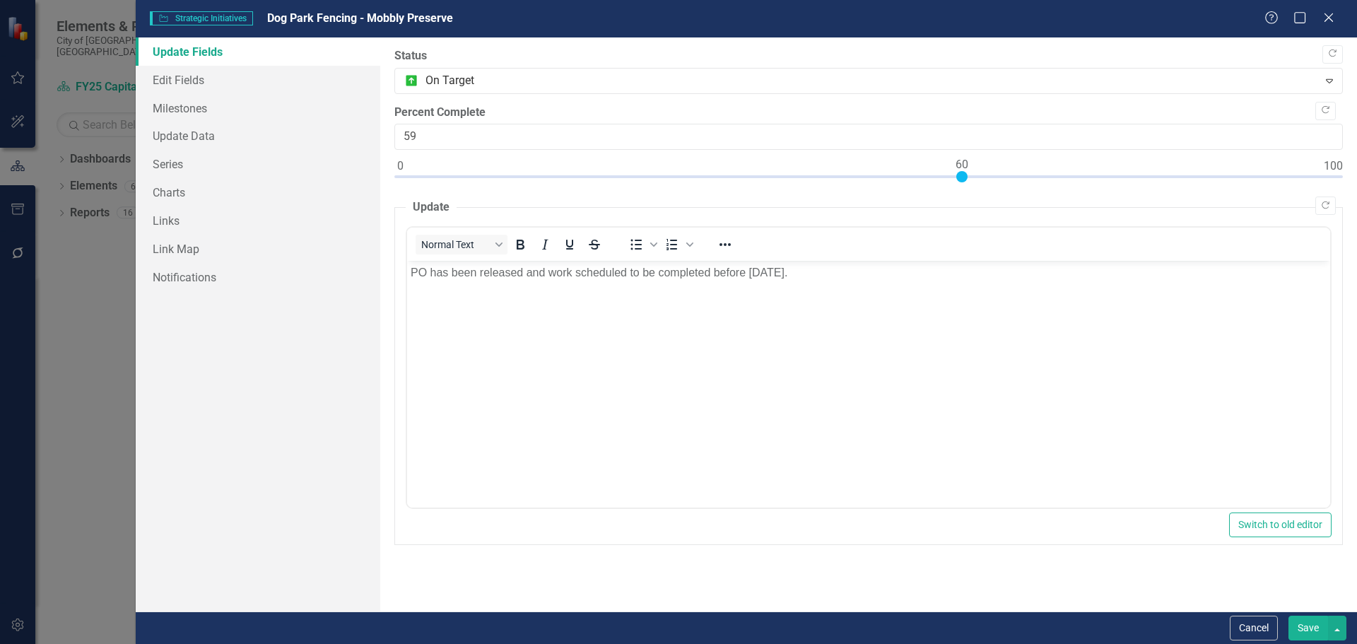
type input "60"
drag, startPoint x: 400, startPoint y: 175, endPoint x: 957, endPoint y: 187, distance: 557.0
click at [957, 187] on div at bounding box center [868, 180] width 948 height 18
click at [1303, 632] on button "Save" at bounding box center [1308, 628] width 40 height 25
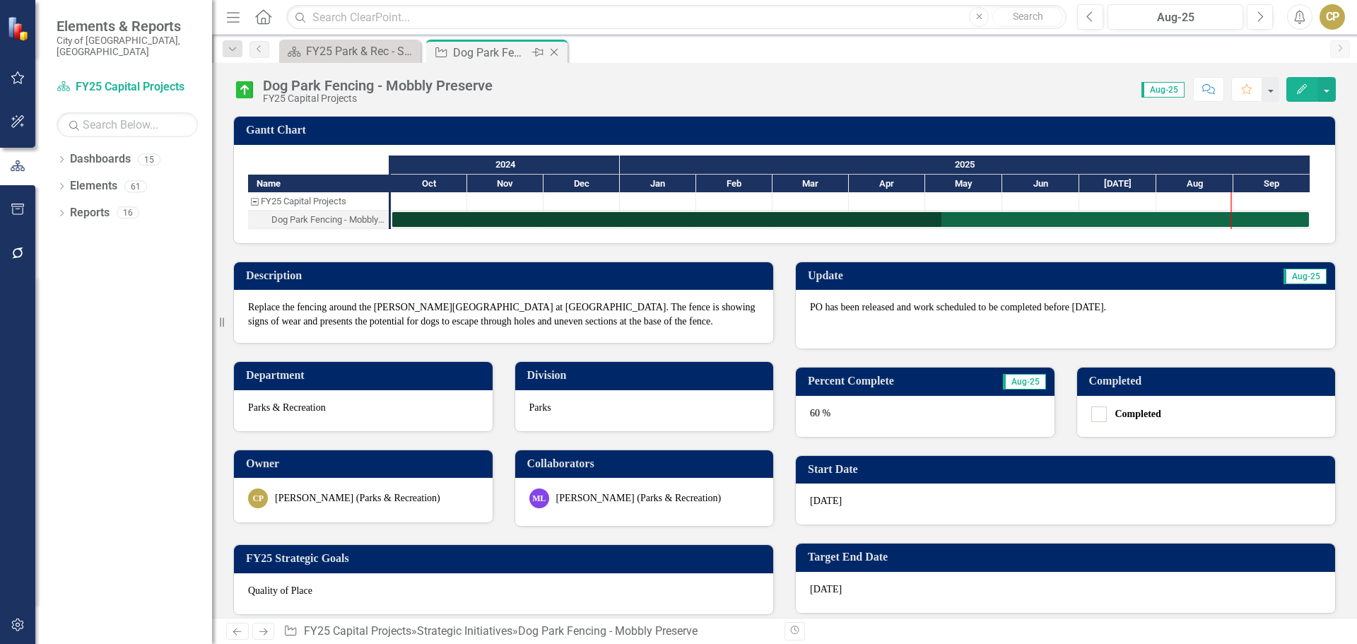
click at [553, 52] on icon "Close" at bounding box center [554, 52] width 14 height 11
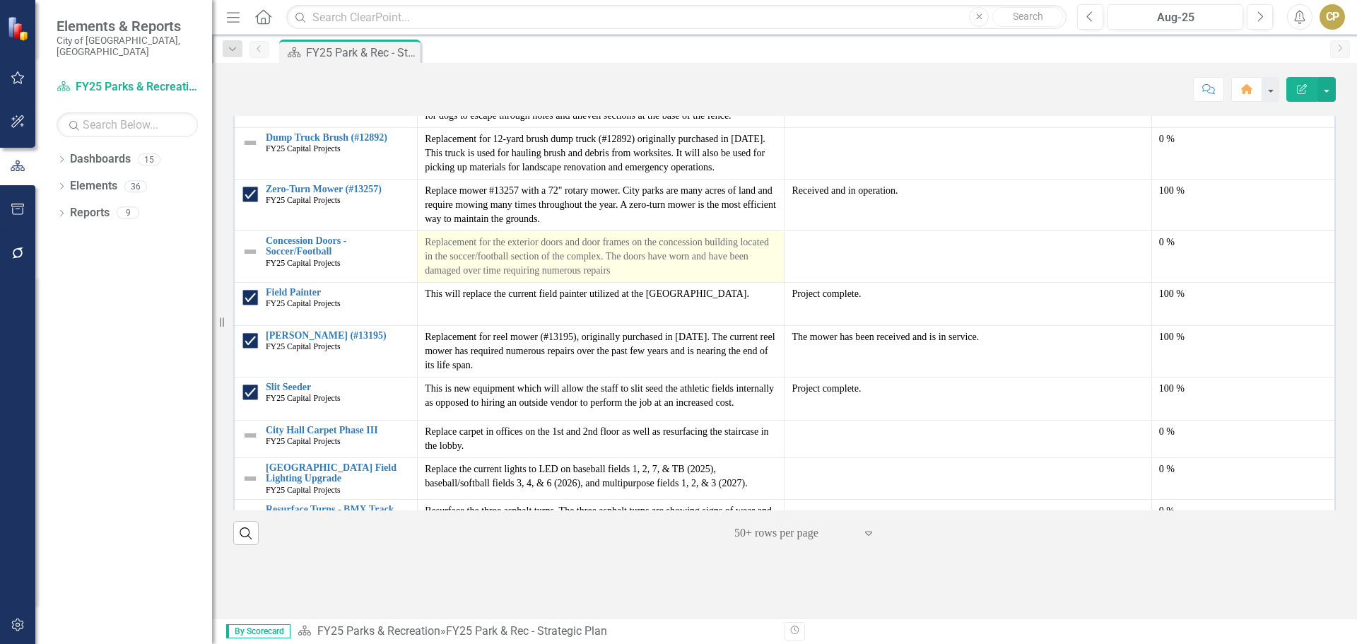
scroll to position [131, 0]
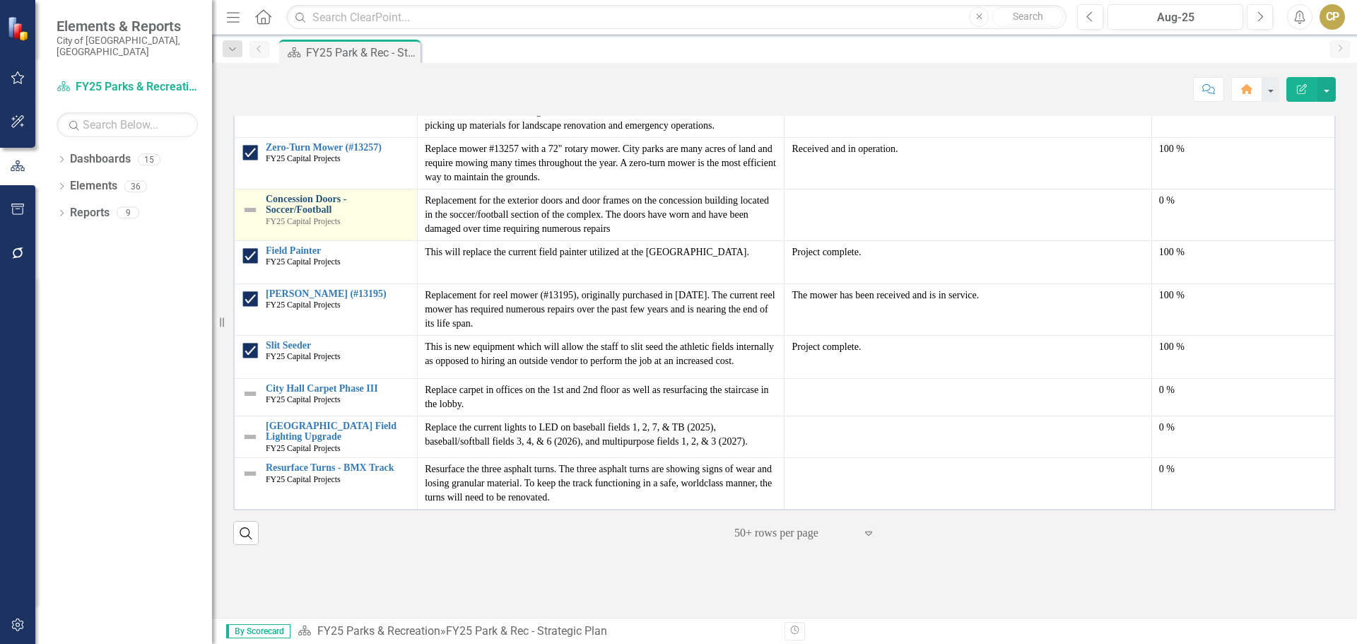
click at [324, 216] on link "Concession Doors - Soccer/Football" at bounding box center [338, 205] width 144 height 22
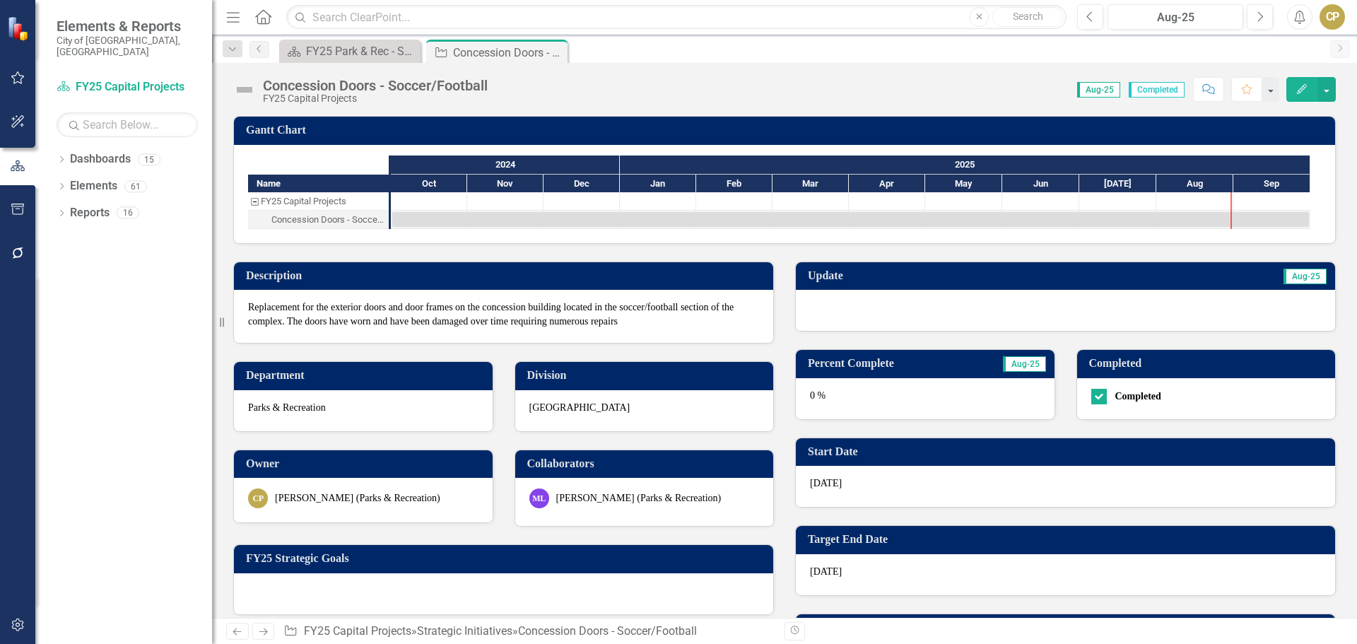
click at [1295, 90] on icon "Edit" at bounding box center [1301, 89] width 13 height 10
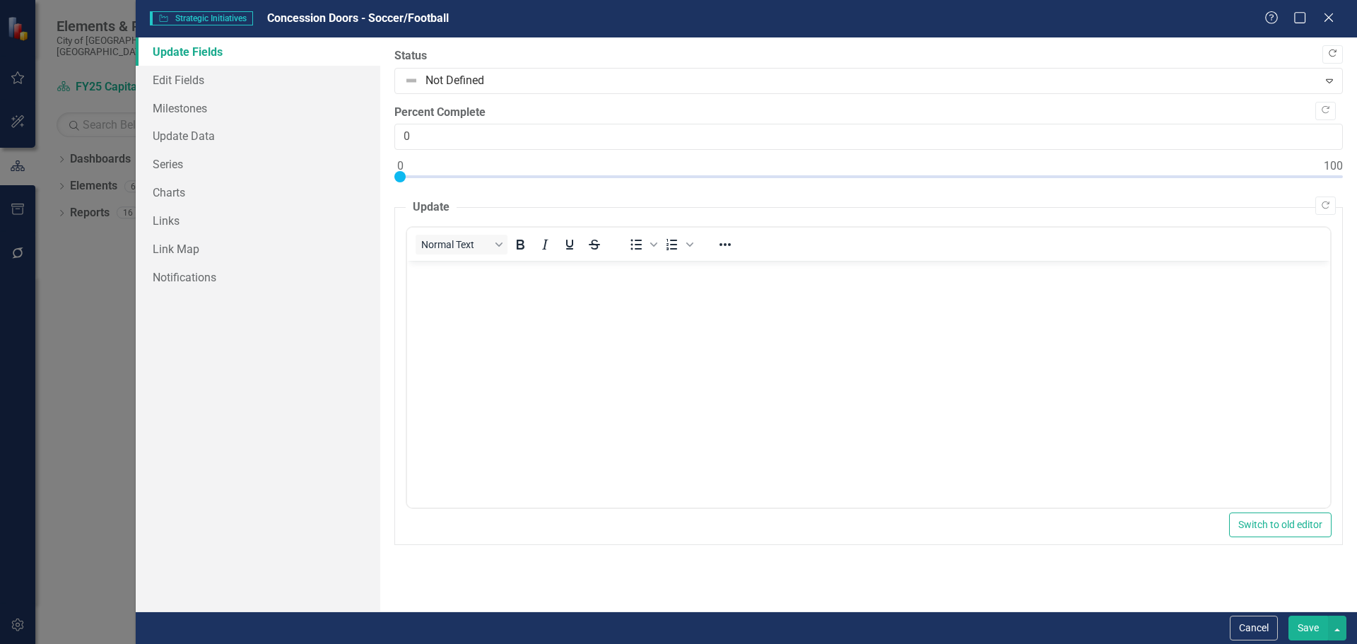
click at [1331, 61] on button "Copy Forward" at bounding box center [1332, 54] width 20 height 18
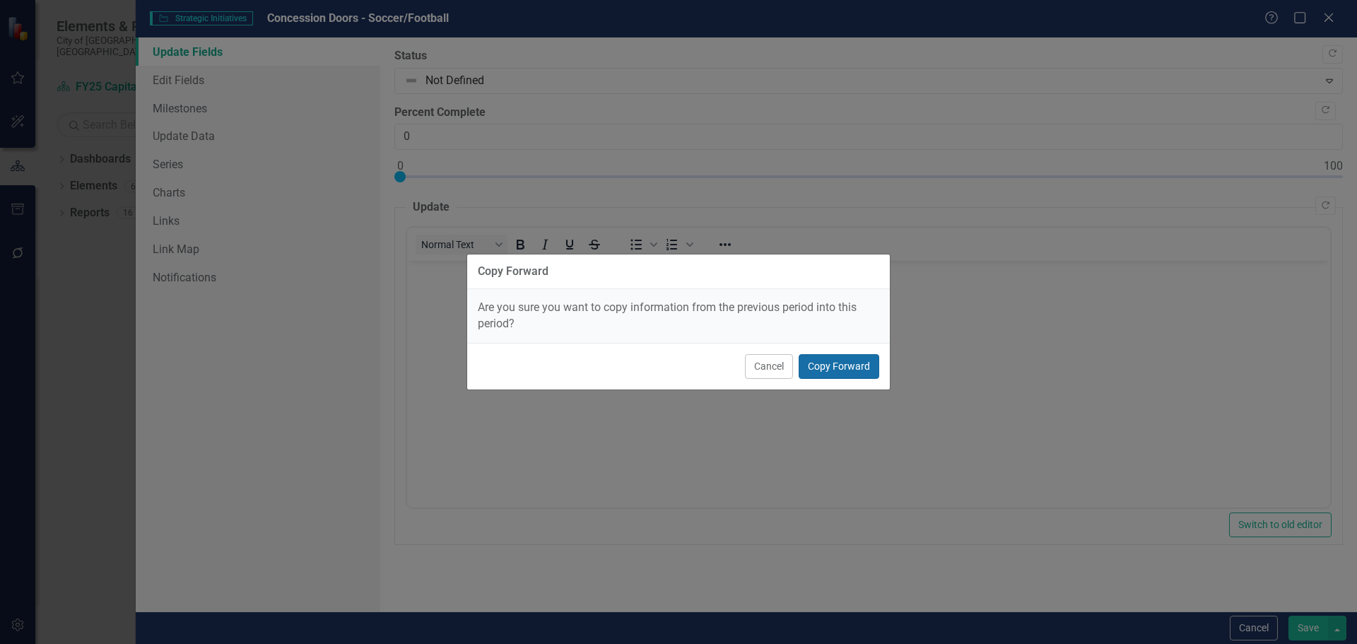
click at [843, 368] on button "Copy Forward" at bounding box center [839, 366] width 81 height 25
type input "100"
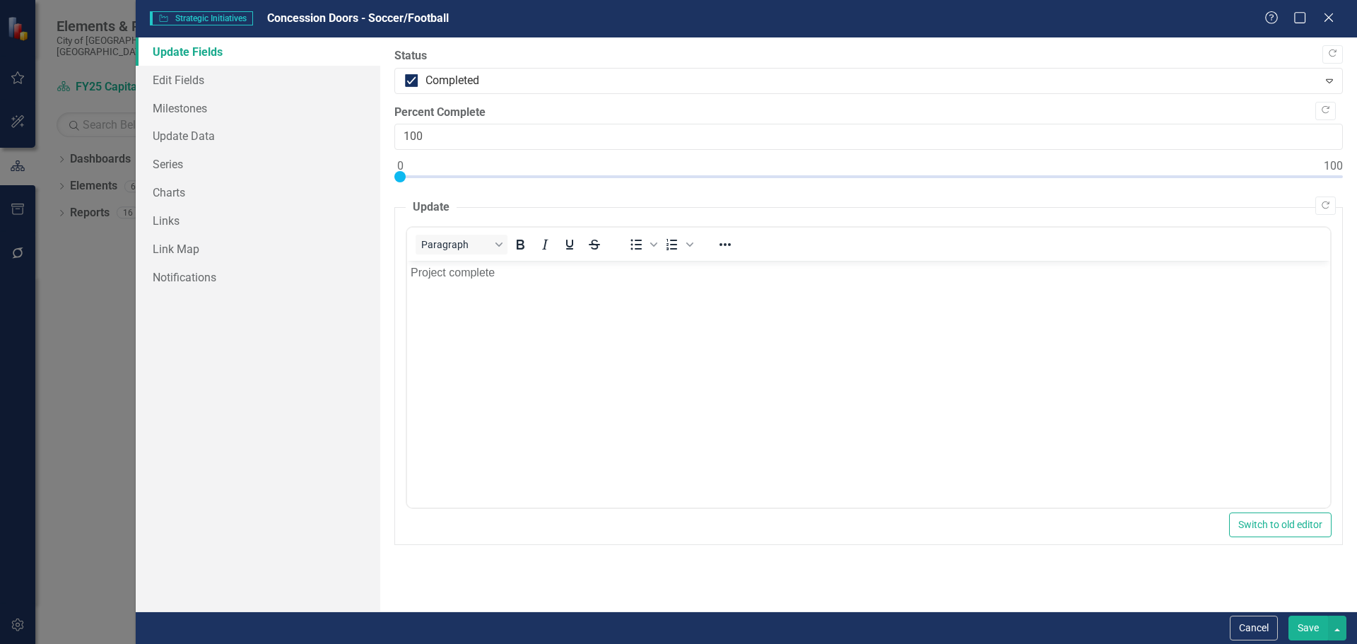
click at [1315, 627] on button "Save" at bounding box center [1308, 628] width 40 height 25
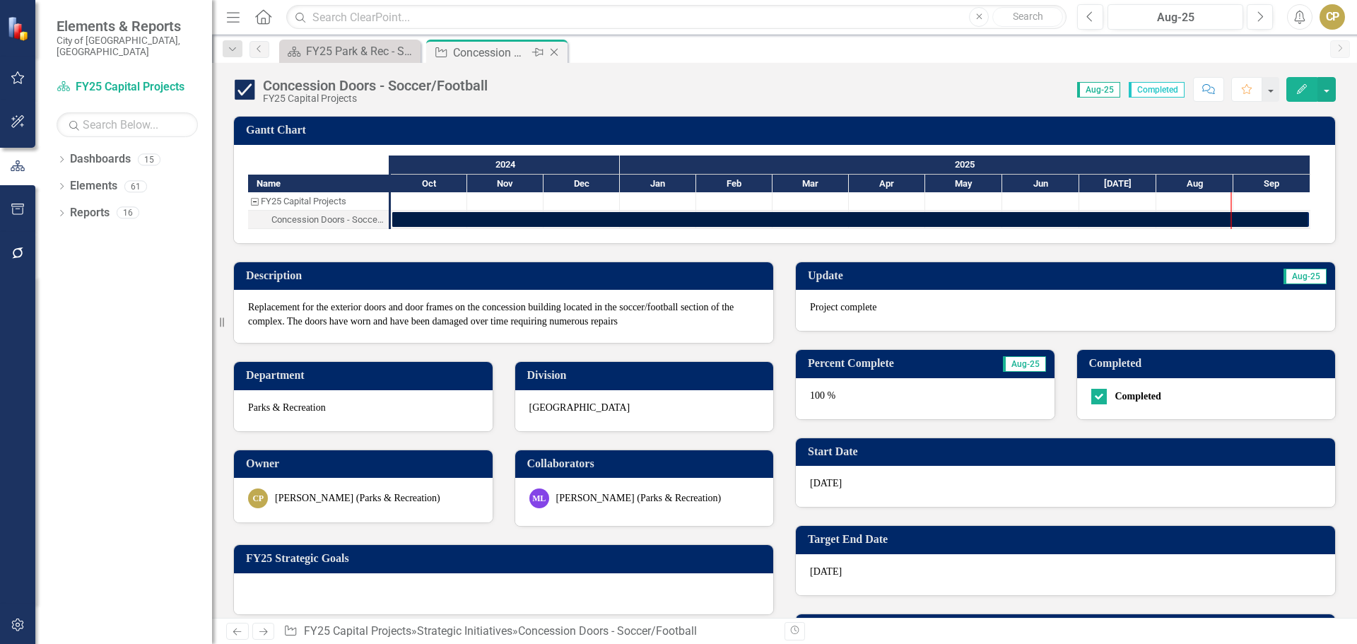
click at [554, 52] on icon "Close" at bounding box center [554, 52] width 14 height 11
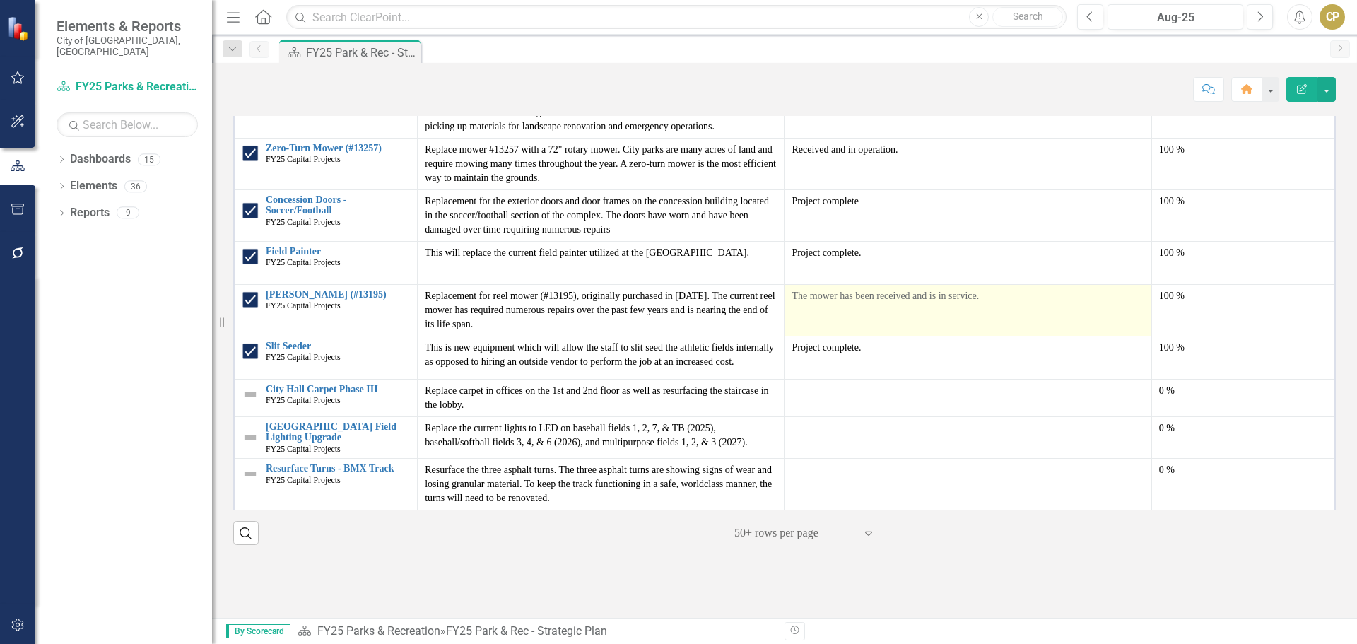
scroll to position [121, 0]
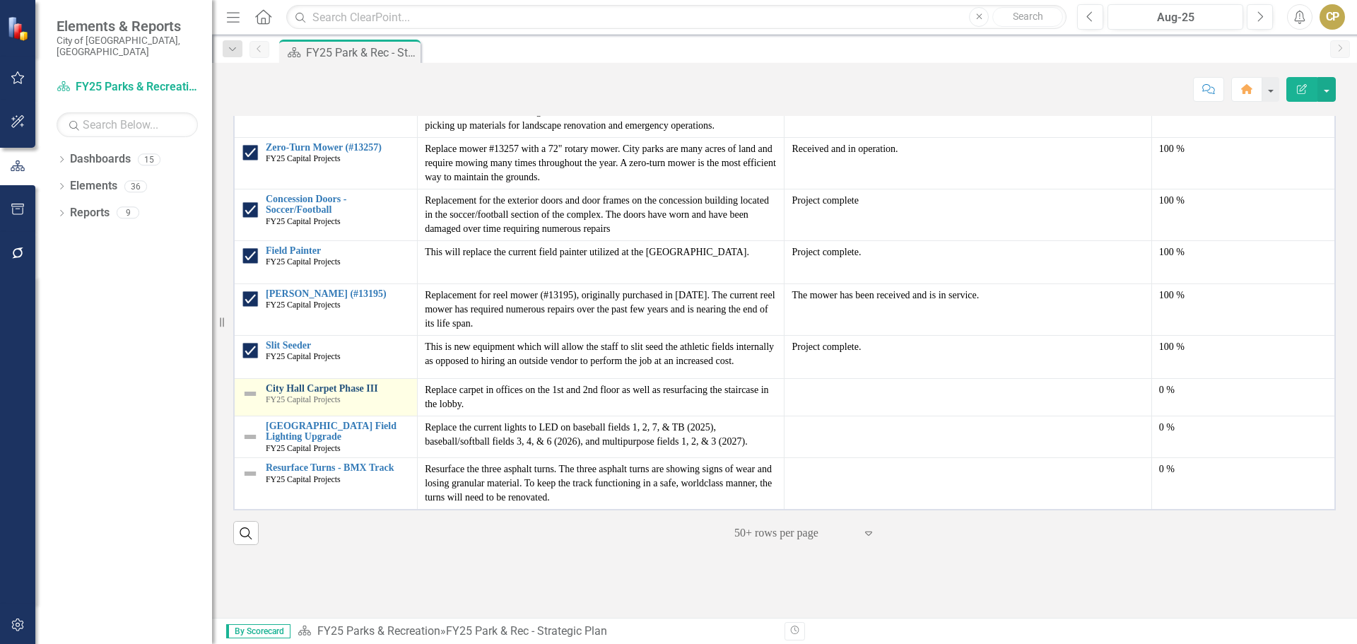
click at [341, 389] on link "City Hall Carpet Phase III" at bounding box center [338, 388] width 144 height 11
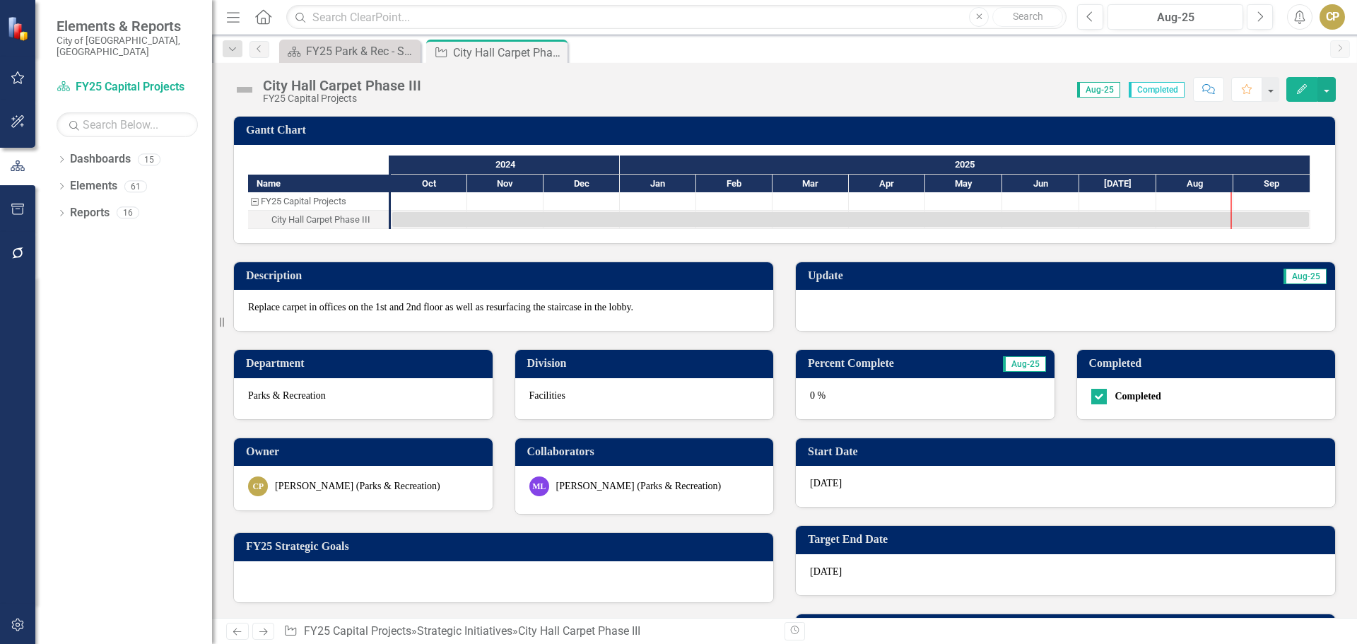
click at [1302, 90] on icon "button" at bounding box center [1302, 89] width 10 height 10
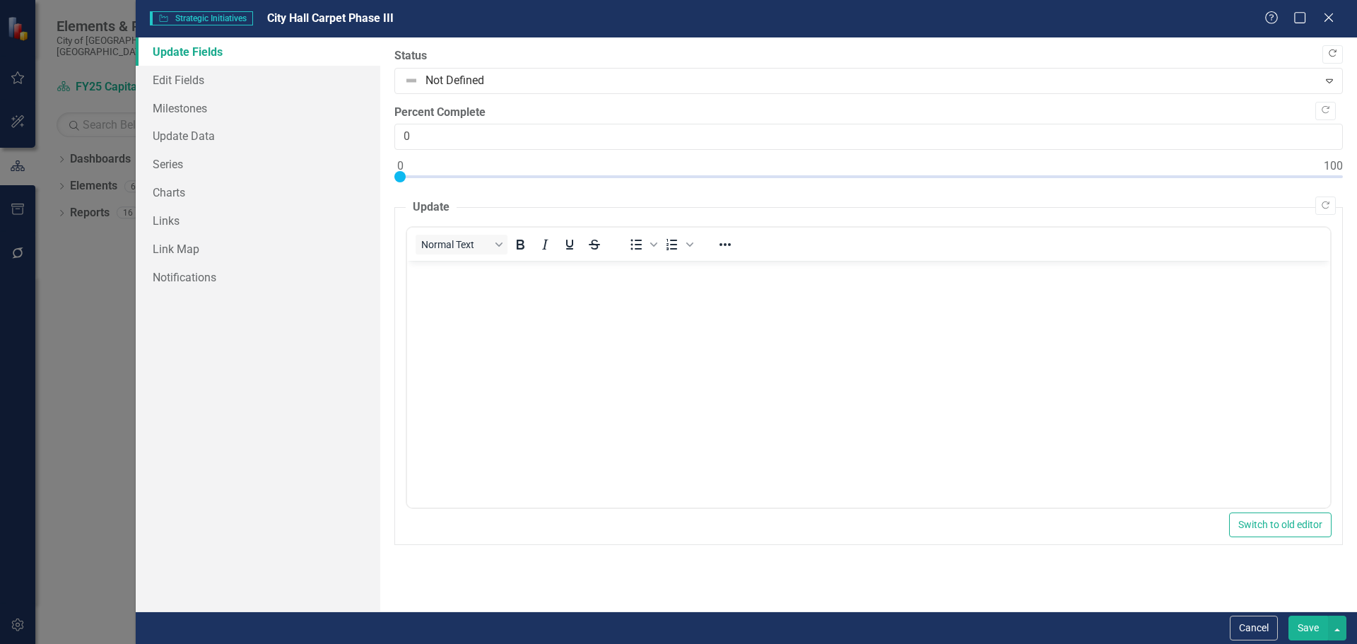
click at [1330, 54] on icon "Copy Forward" at bounding box center [1332, 53] width 11 height 8
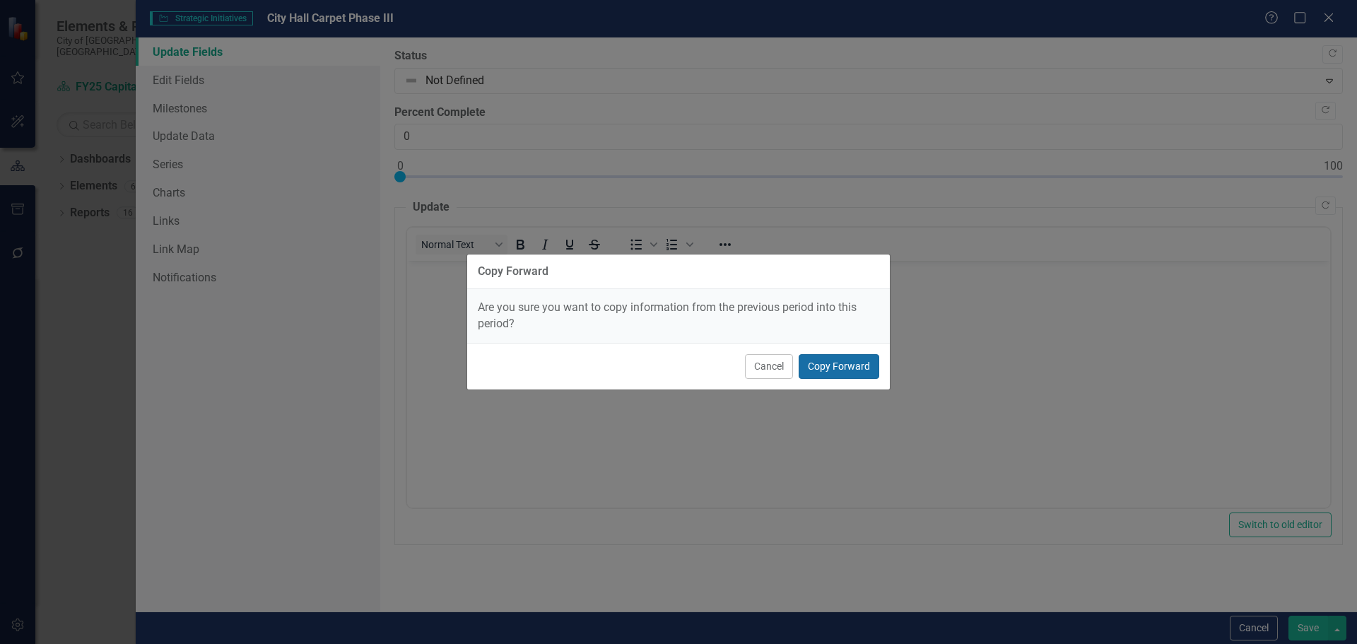
click at [852, 366] on button "Copy Forward" at bounding box center [839, 366] width 81 height 25
type input "100"
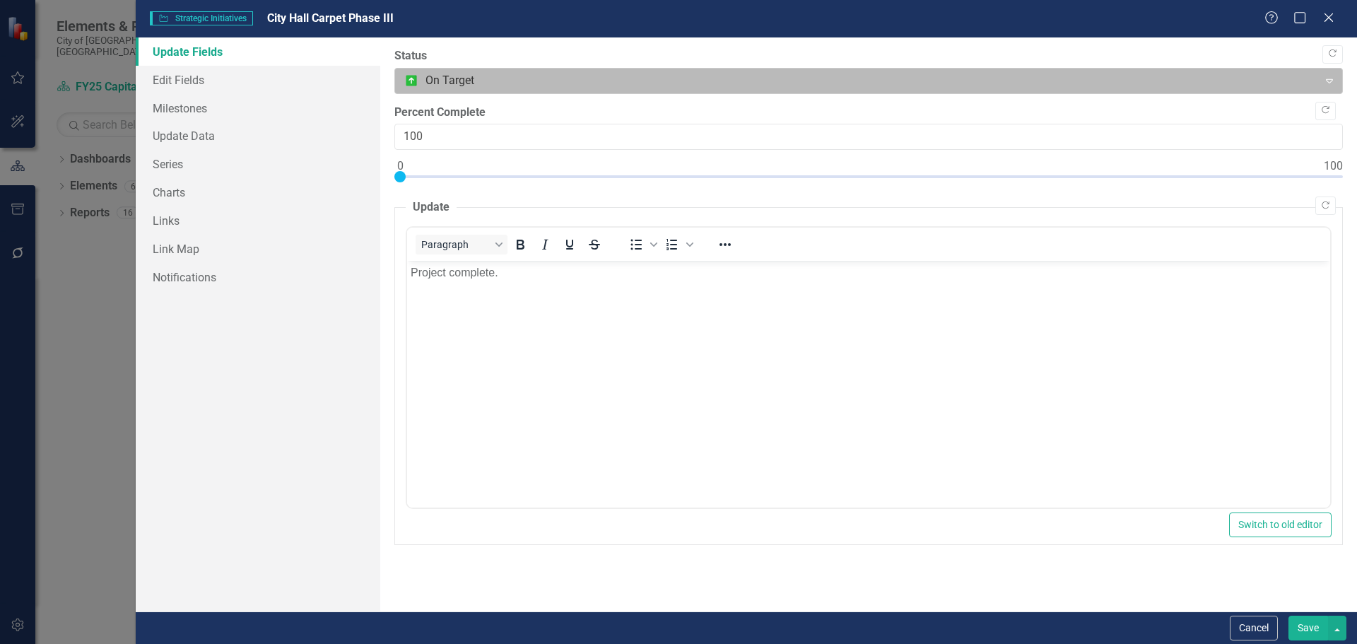
click at [431, 83] on div at bounding box center [856, 80] width 905 height 19
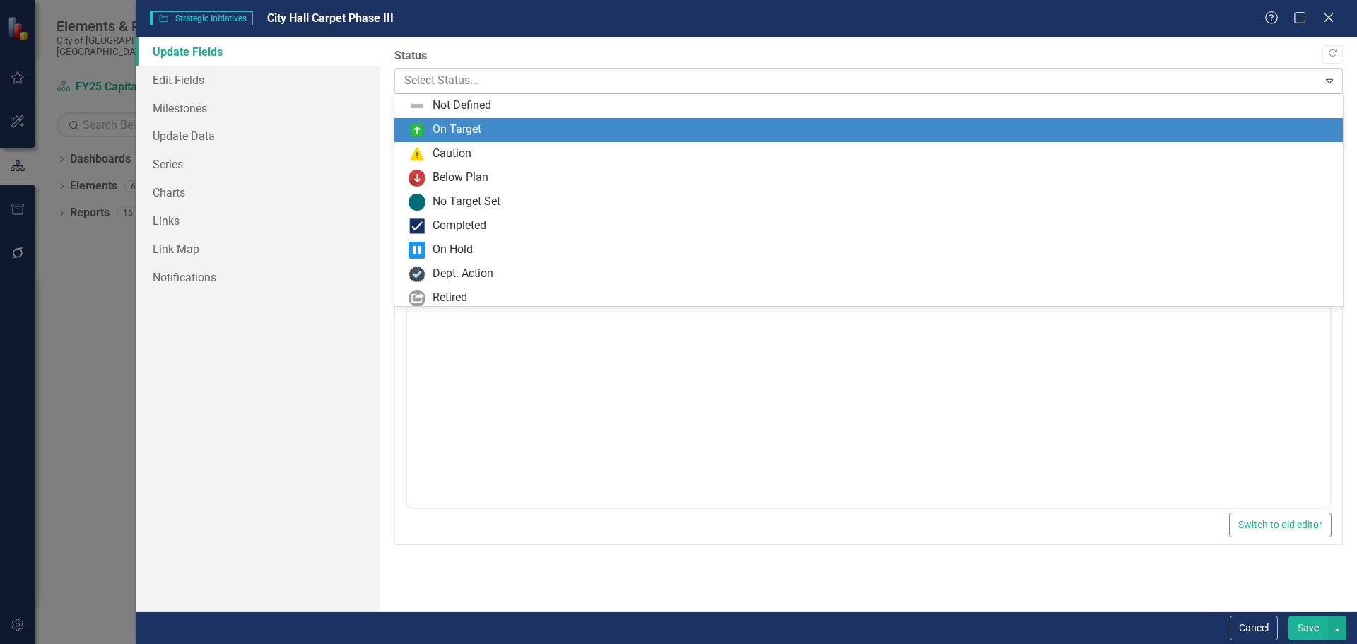
scroll to position [24, 0]
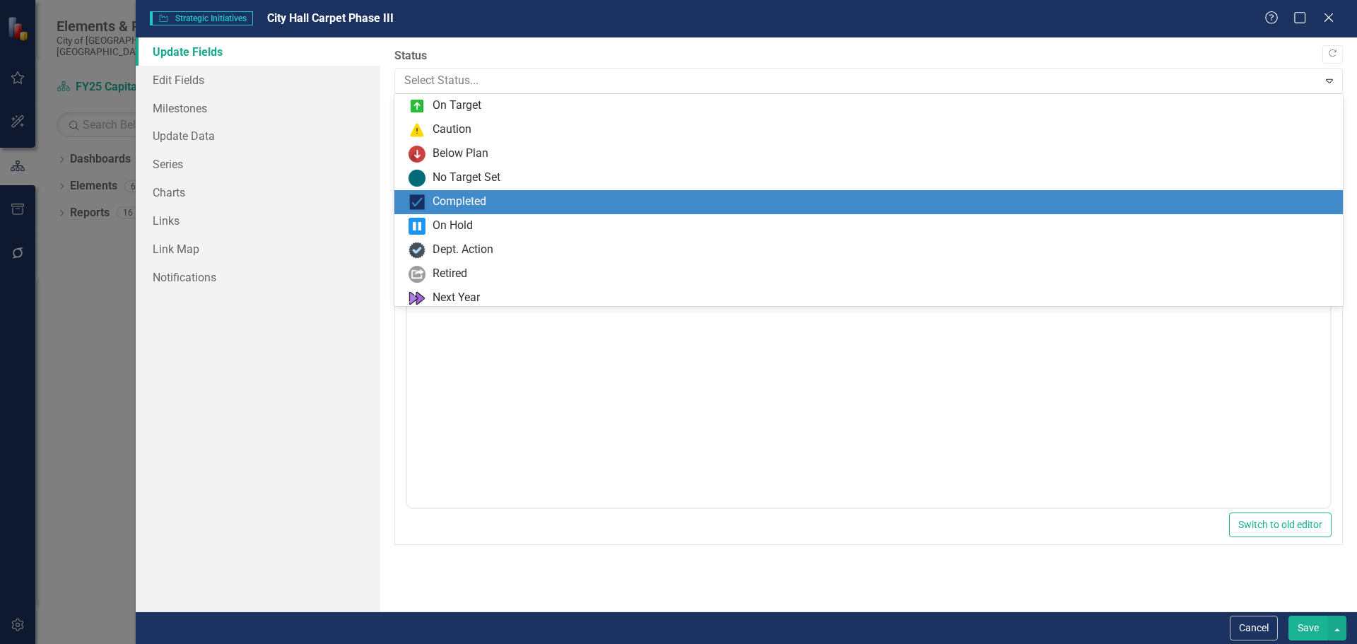
click at [449, 208] on div "Completed" at bounding box center [459, 202] width 54 height 16
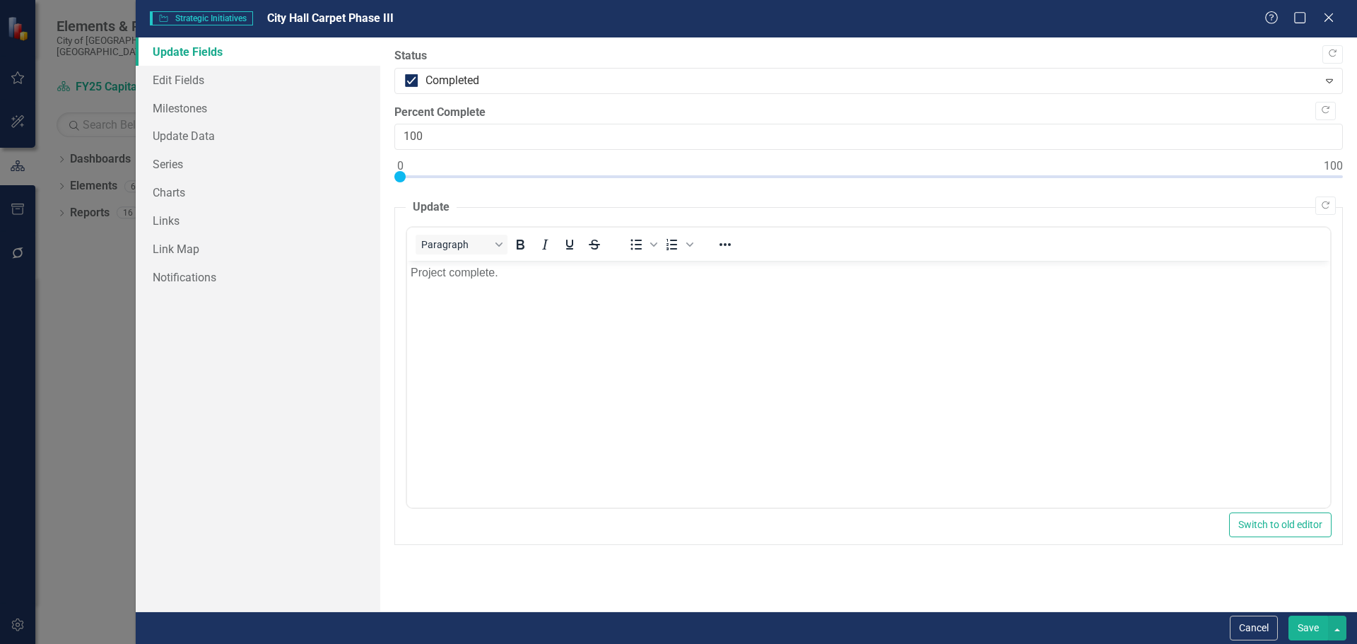
click at [1314, 628] on button "Save" at bounding box center [1308, 628] width 40 height 25
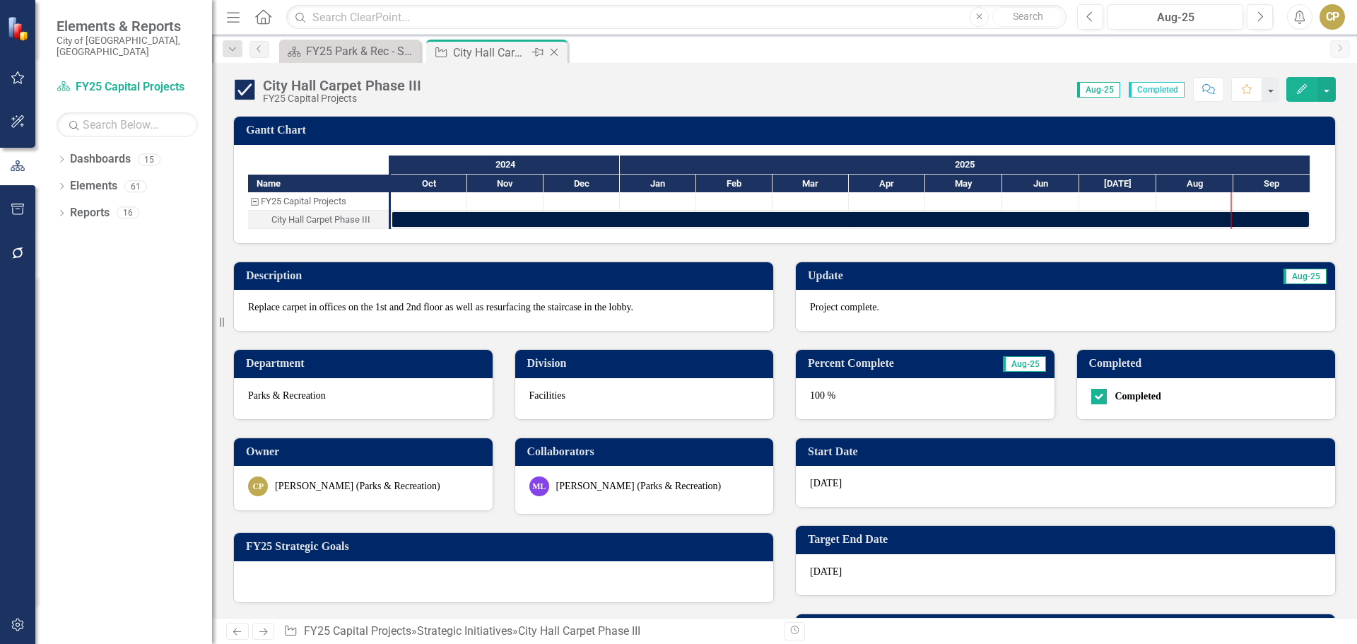
click at [555, 52] on icon "Close" at bounding box center [554, 52] width 14 height 11
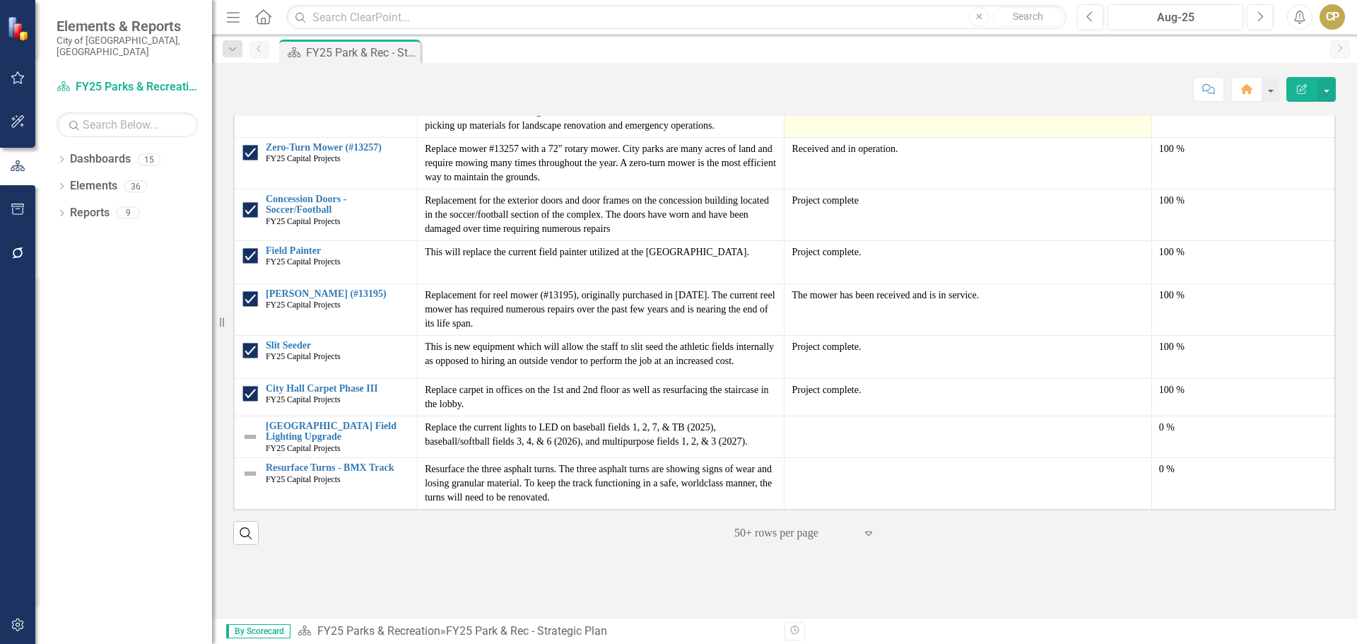
scroll to position [131, 0]
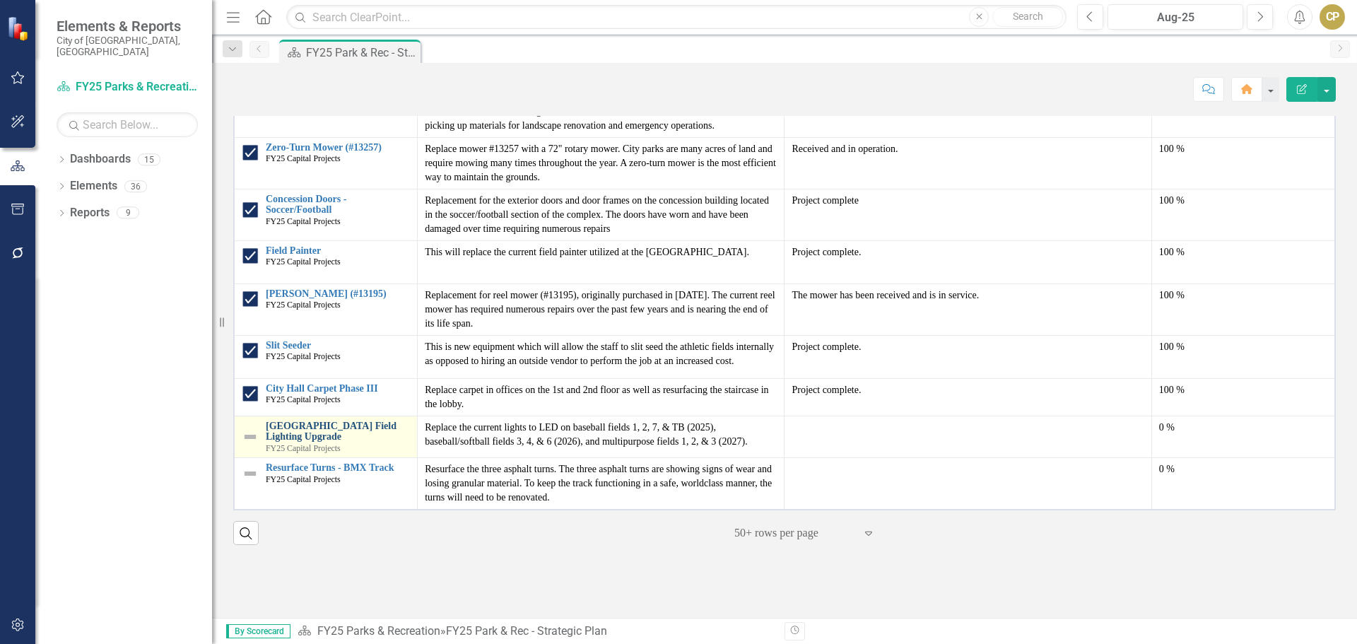
click at [321, 420] on link "[GEOGRAPHIC_DATA] Field Lighting Upgrade" at bounding box center [338, 431] width 144 height 22
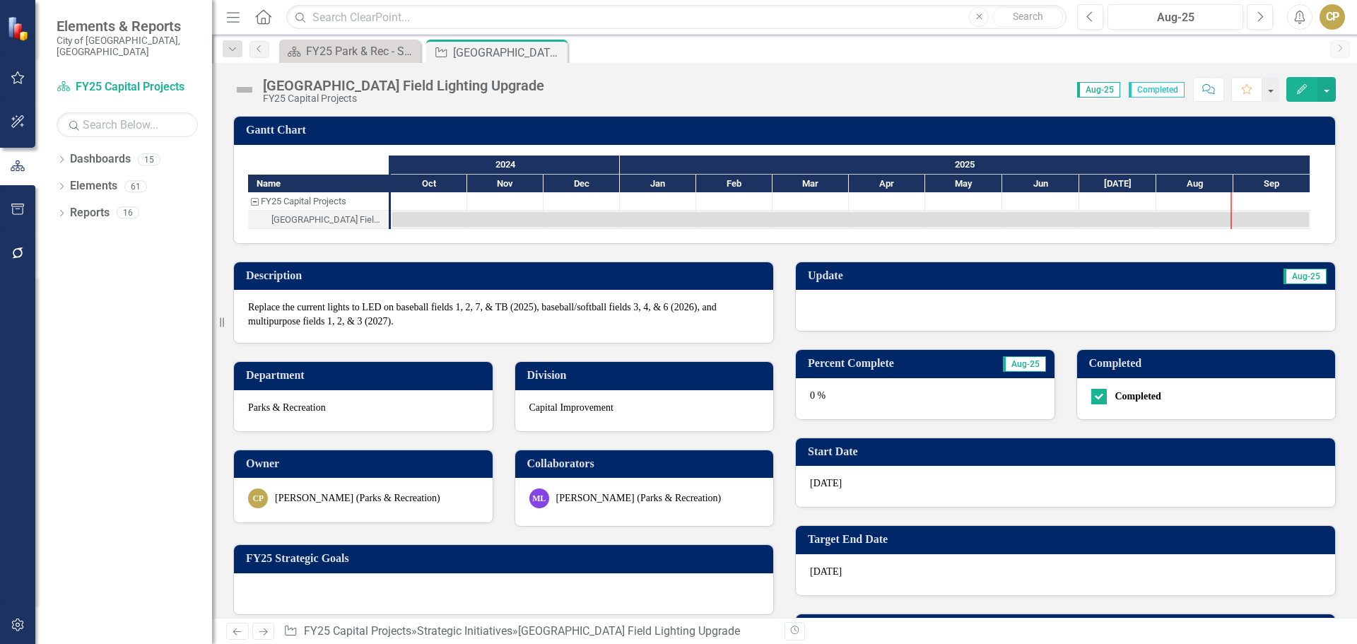
click at [1300, 86] on icon "Edit" at bounding box center [1301, 89] width 13 height 10
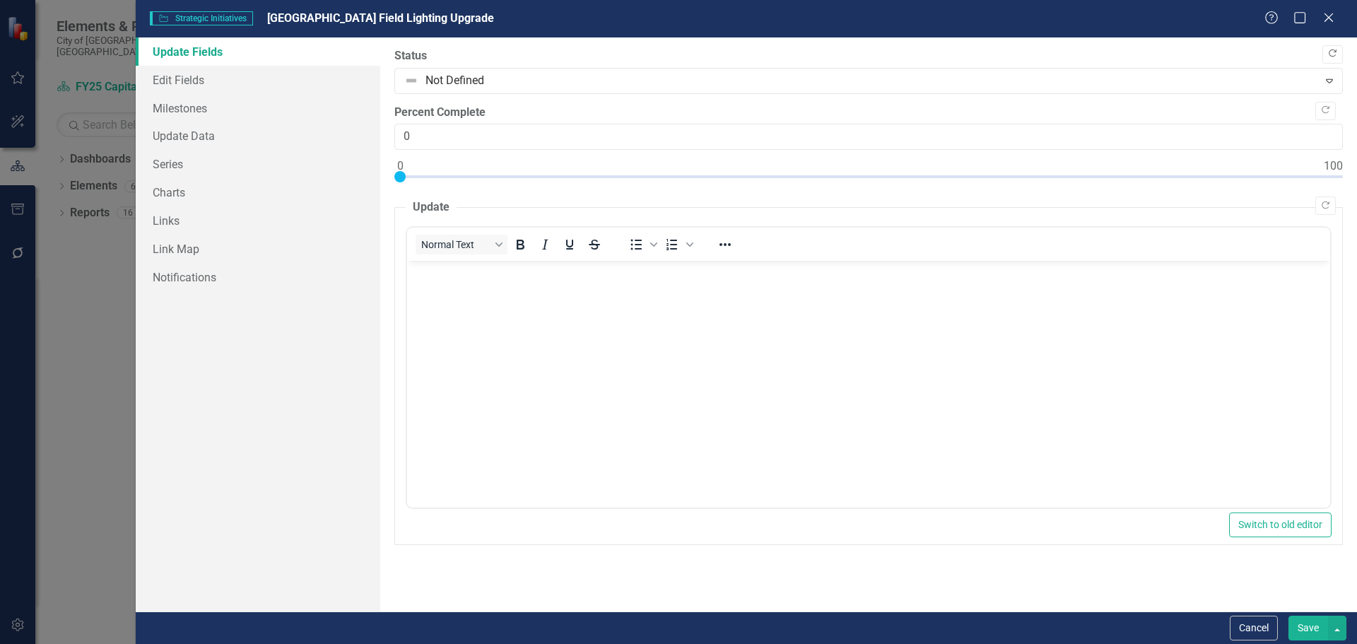
click at [1336, 49] on icon "Copy Forward" at bounding box center [1332, 53] width 11 height 8
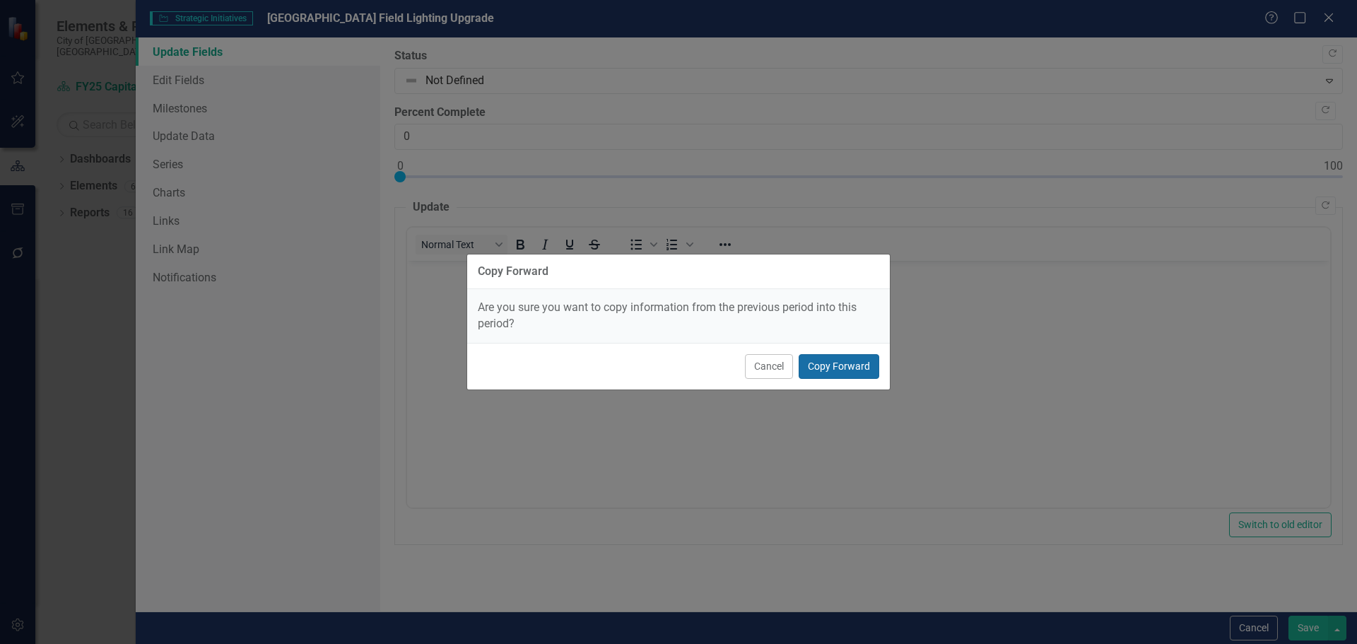
click at [849, 364] on button "Copy Forward" at bounding box center [839, 366] width 81 height 25
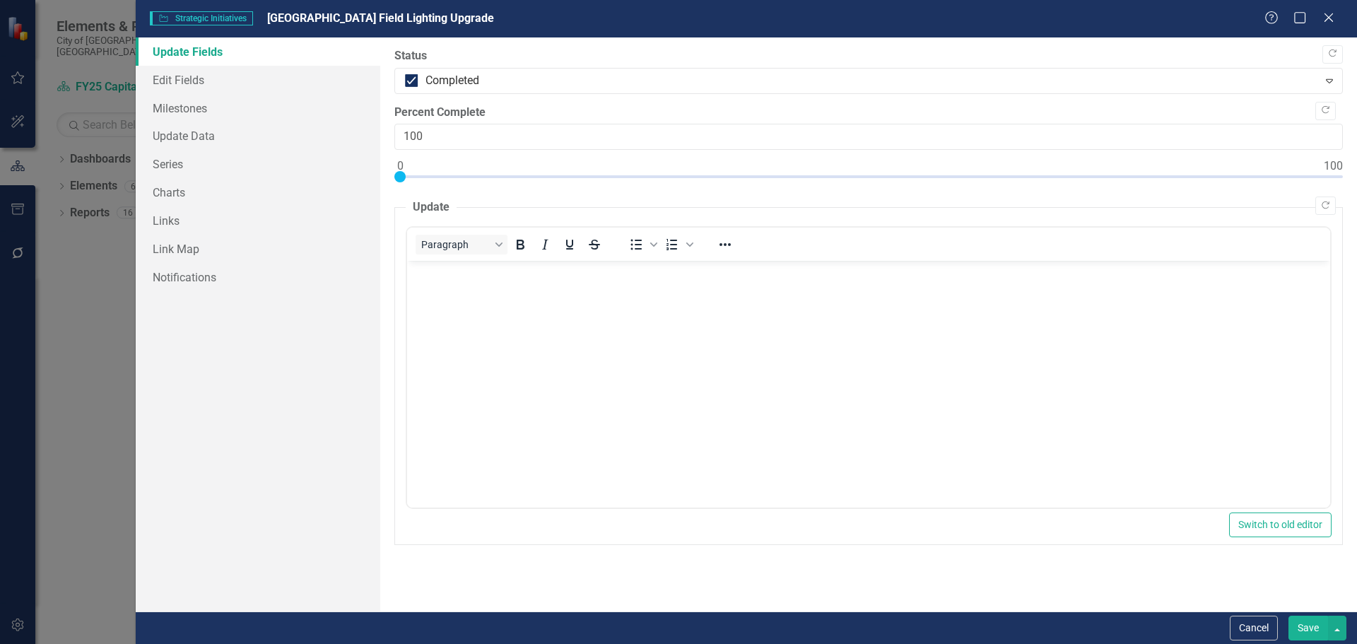
type input "100"
click at [1304, 630] on button "Save" at bounding box center [1308, 628] width 40 height 25
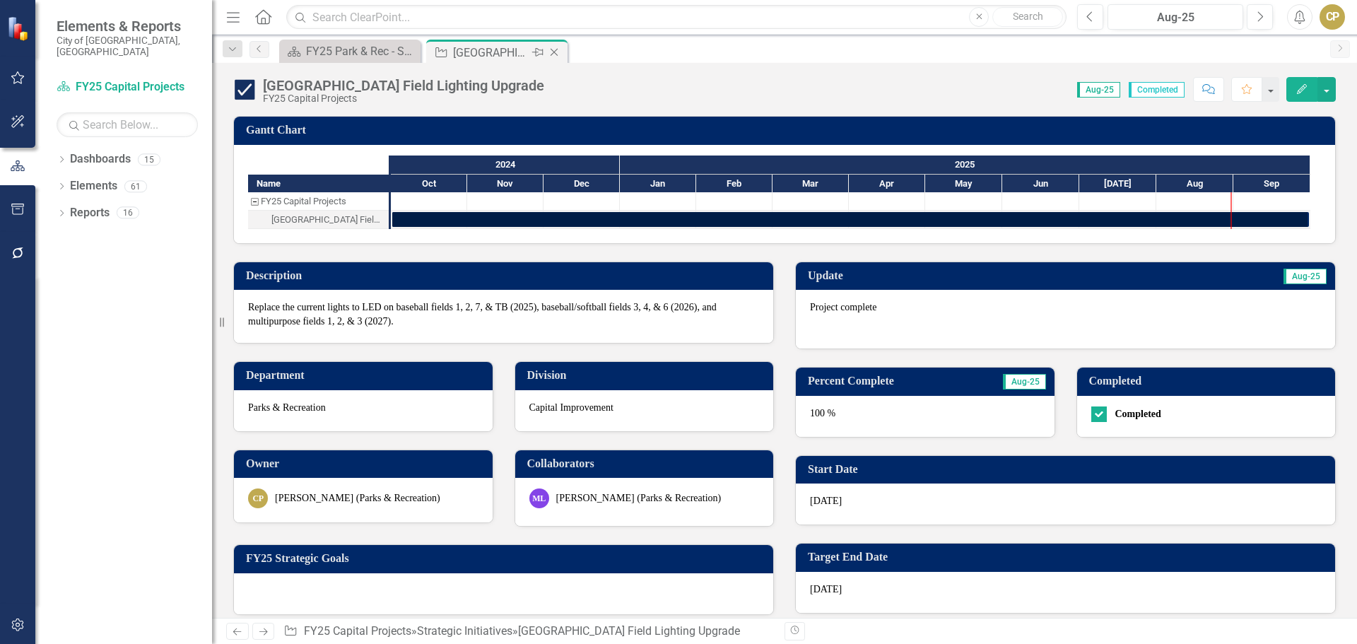
click at [555, 53] on icon at bounding box center [554, 53] width 8 height 8
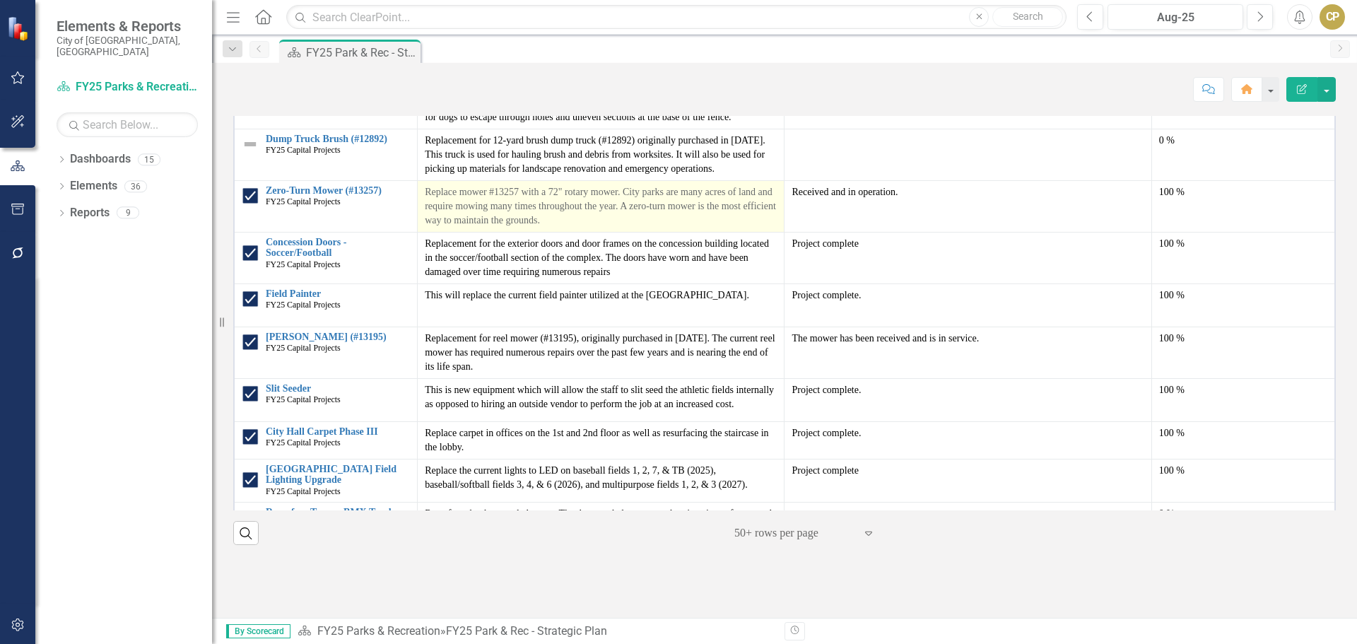
scroll to position [133, 0]
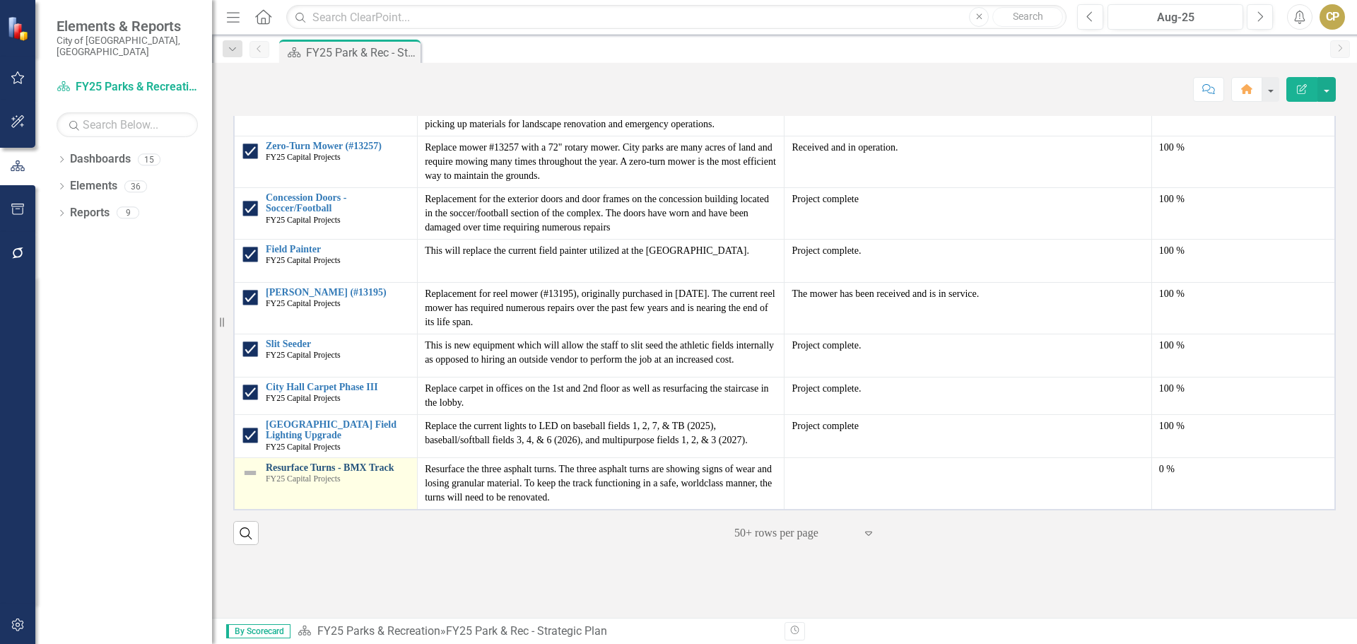
click at [355, 462] on link "Resurface Turns - BMX Track" at bounding box center [338, 467] width 144 height 11
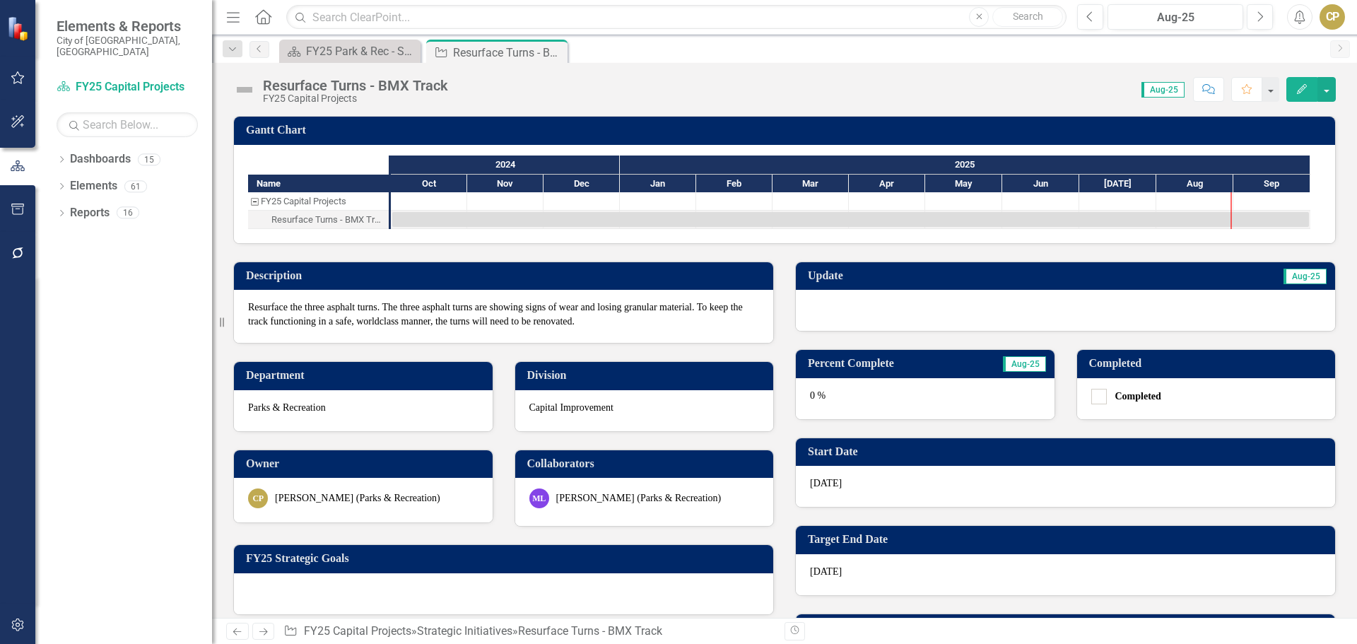
click at [1297, 85] on icon "Edit" at bounding box center [1301, 89] width 13 height 10
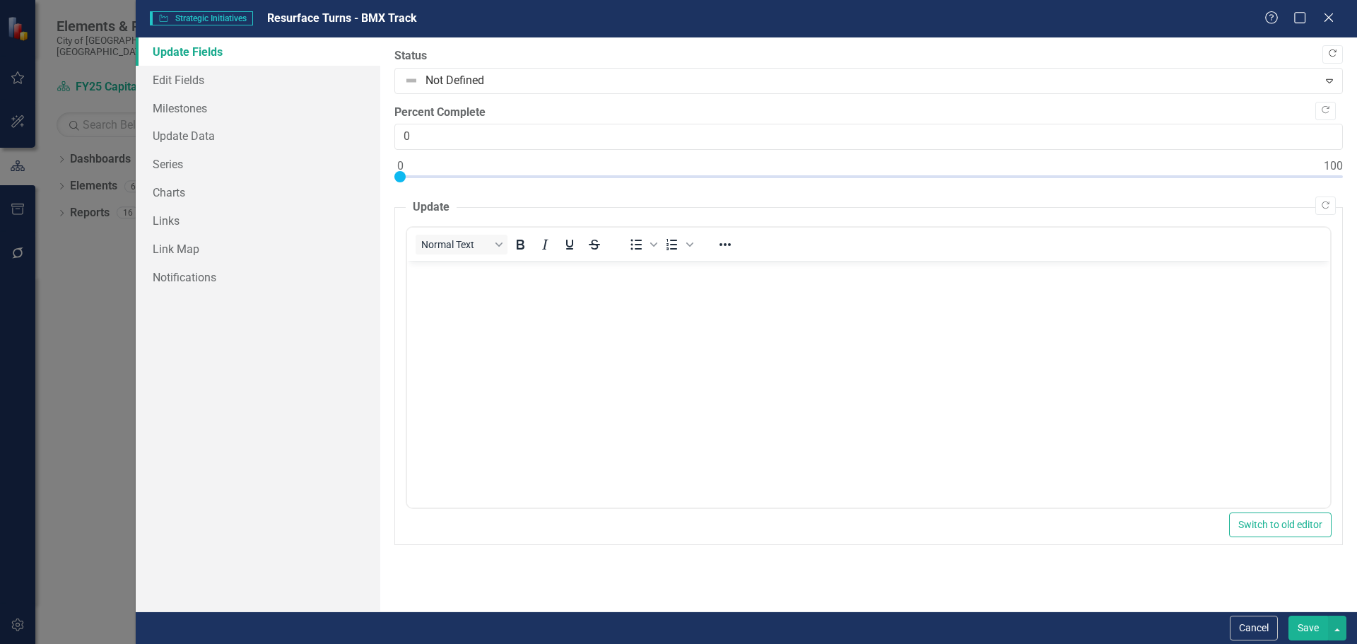
click at [1332, 55] on icon "Copy Forward" at bounding box center [1332, 53] width 11 height 8
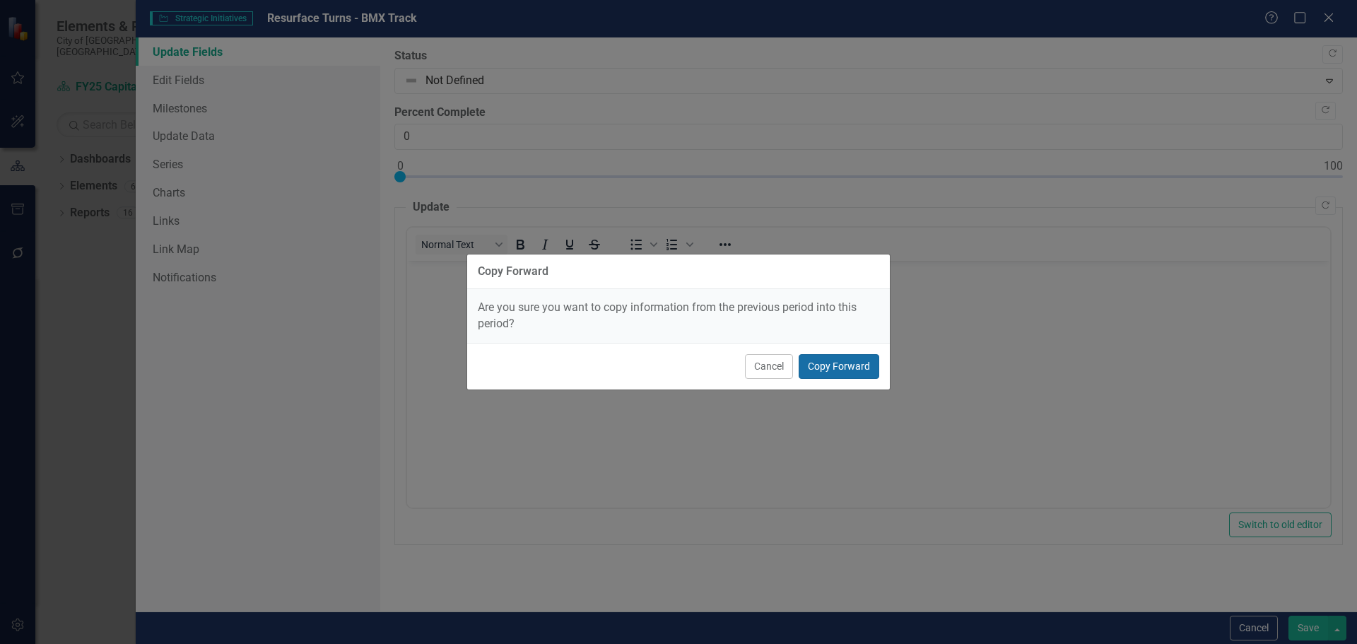
click at [831, 368] on button "Copy Forward" at bounding box center [839, 366] width 81 height 25
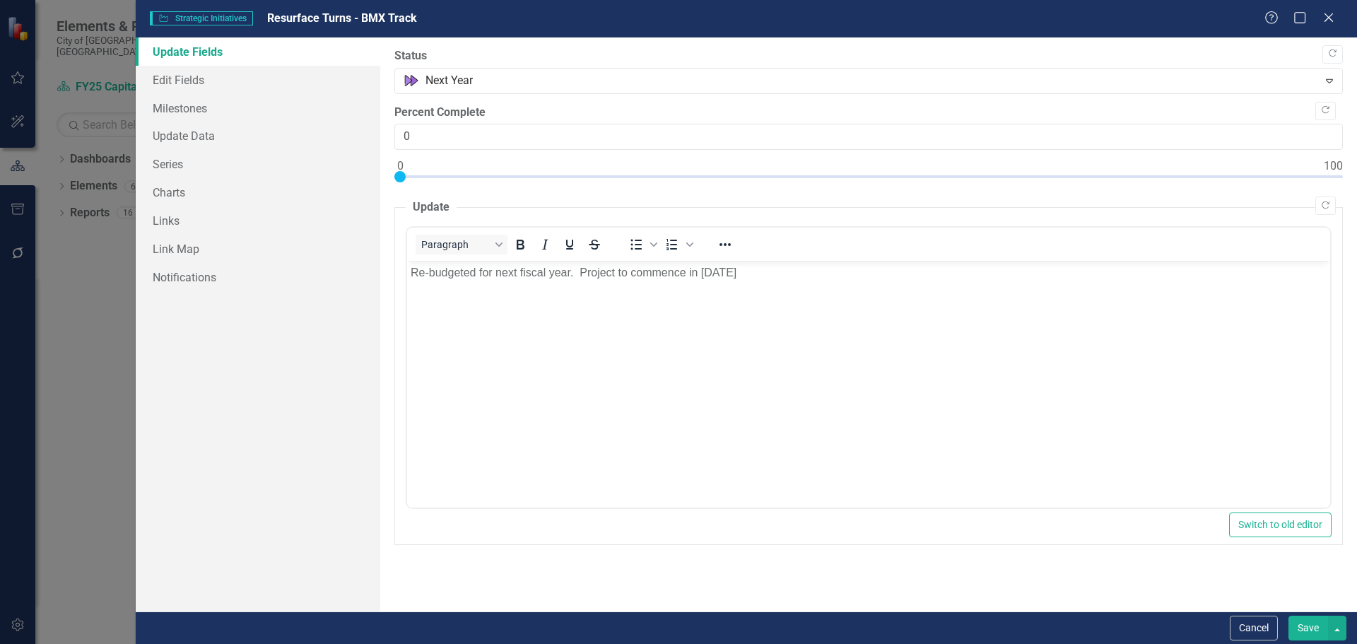
click at [1314, 630] on button "Save" at bounding box center [1308, 628] width 40 height 25
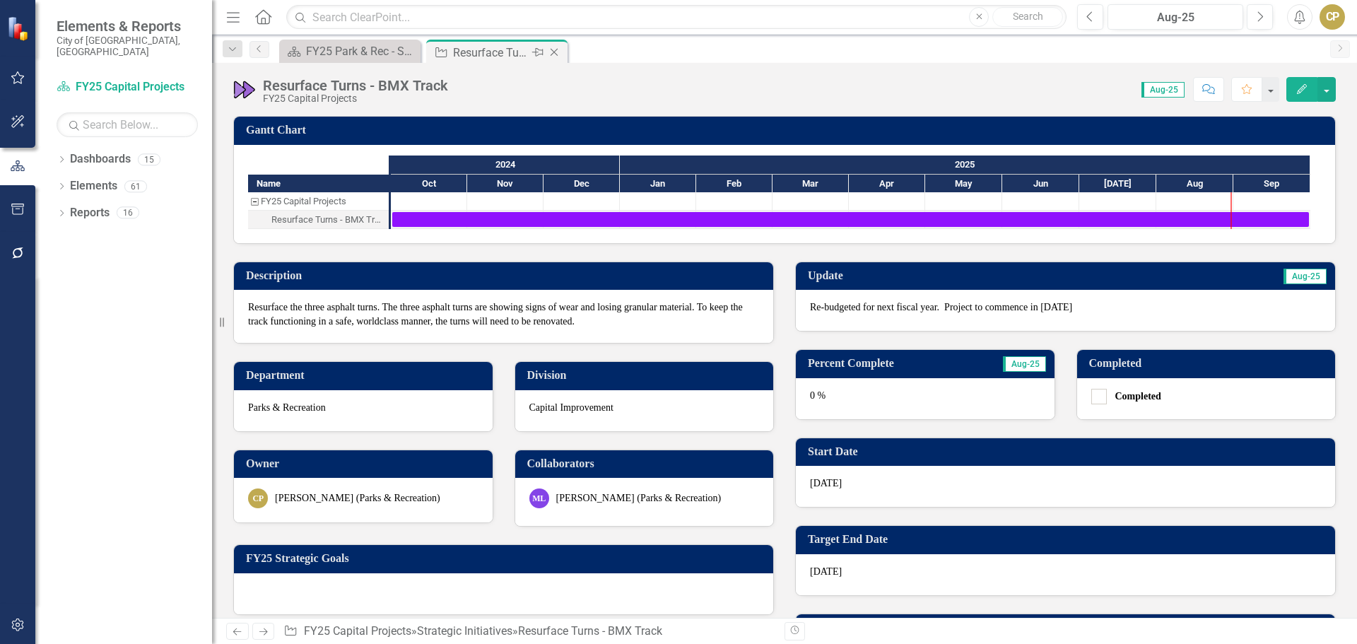
click at [556, 54] on icon at bounding box center [554, 53] width 8 height 8
